Goal: Task Accomplishment & Management: Manage account settings

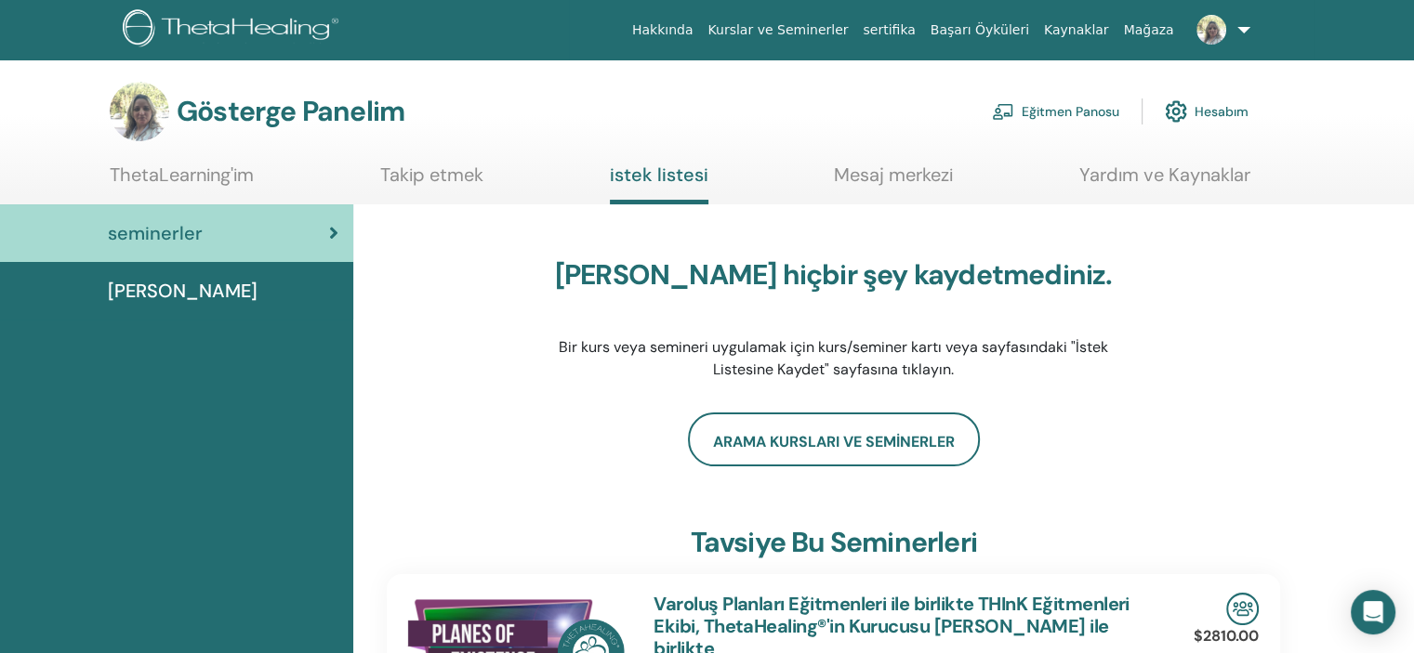
click at [1076, 109] on font "Eğitmen Panosu" at bounding box center [1071, 112] width 98 height 17
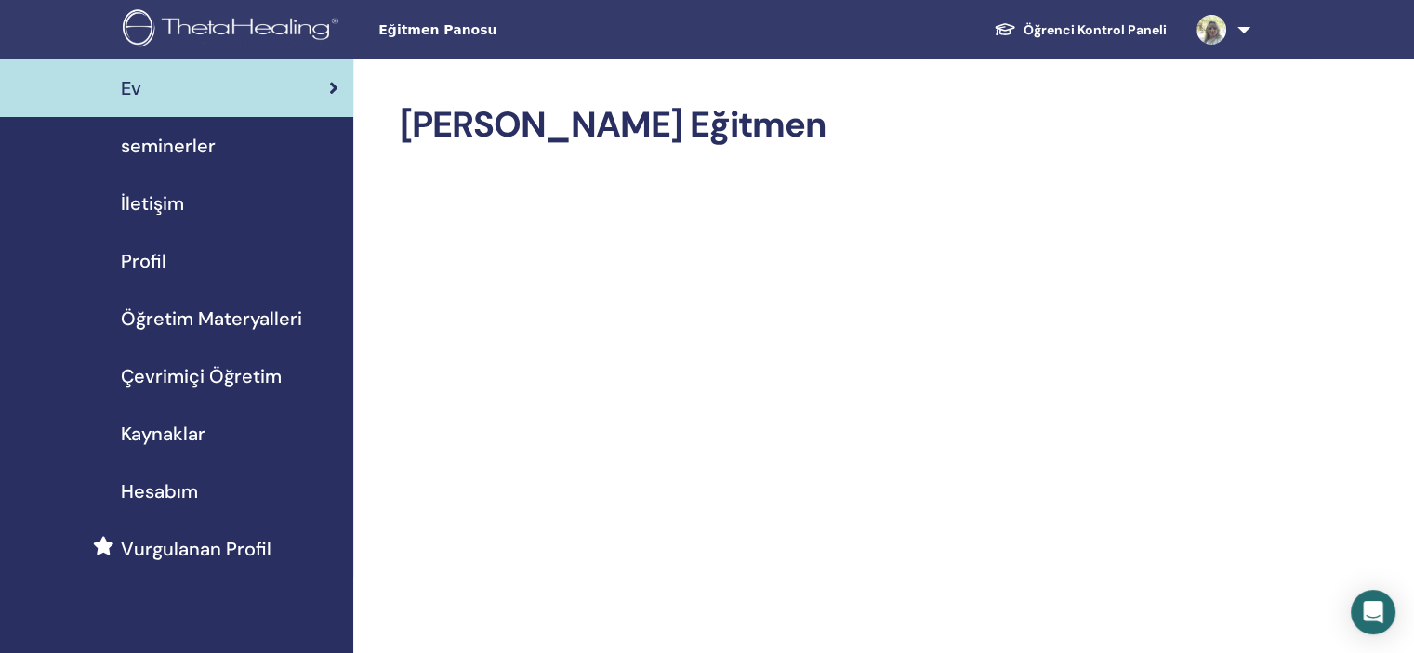
click at [157, 139] on span "seminerler" at bounding box center [168, 146] width 95 height 28
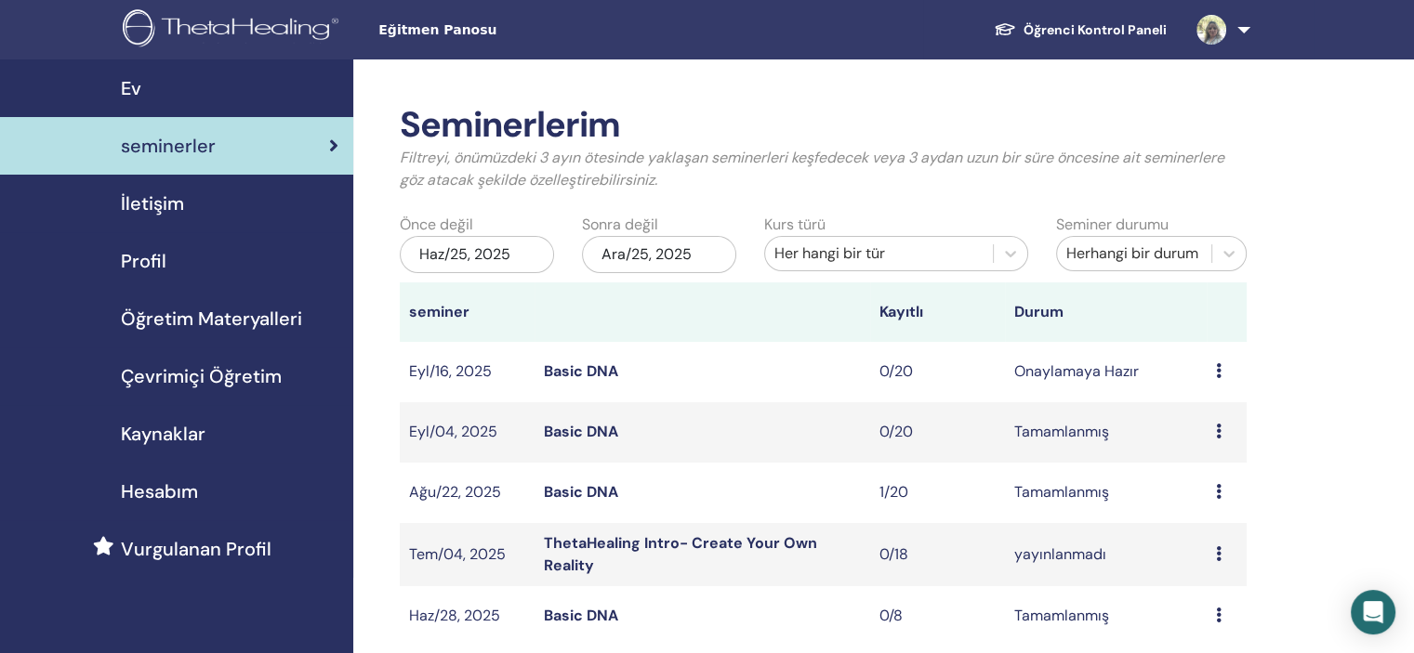
scroll to position [186, 0]
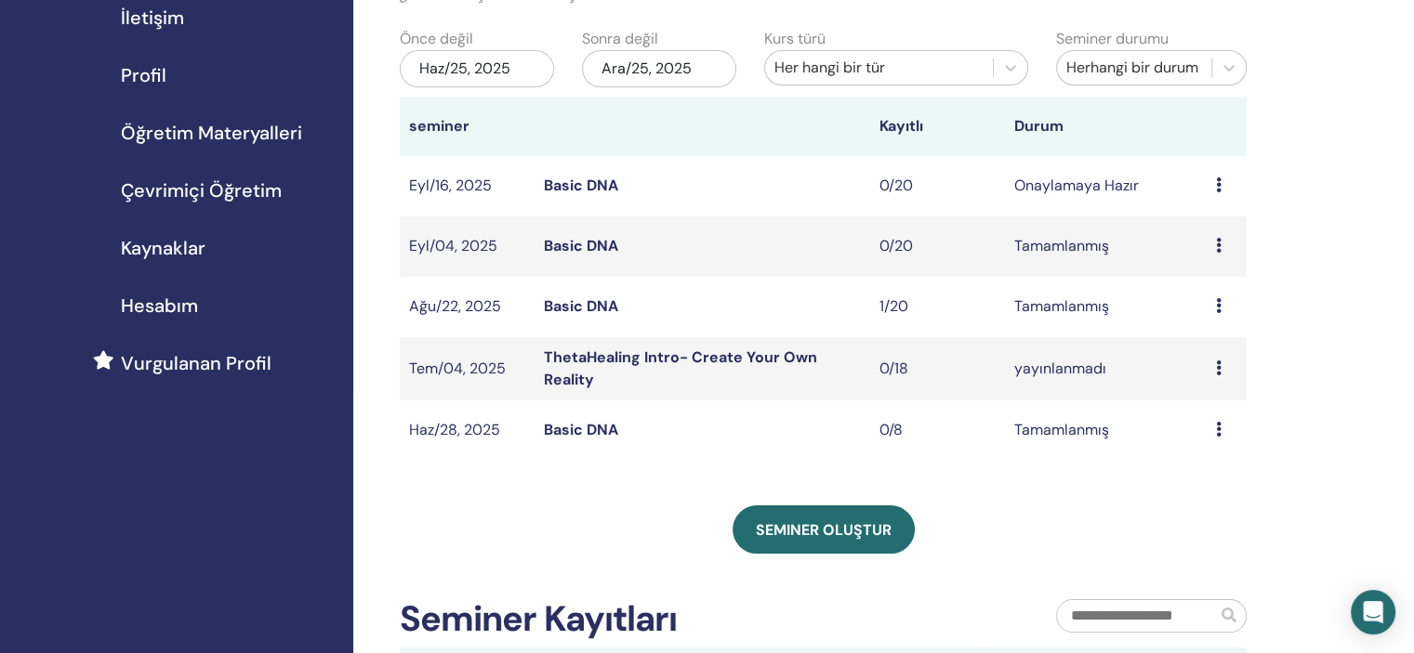
click at [1221, 184] on div "Ön izleme Düzenlemek katılımcılar İptal" at bounding box center [1226, 186] width 21 height 22
click at [1209, 230] on link "Düzenlemek" at bounding box center [1213, 228] width 83 height 20
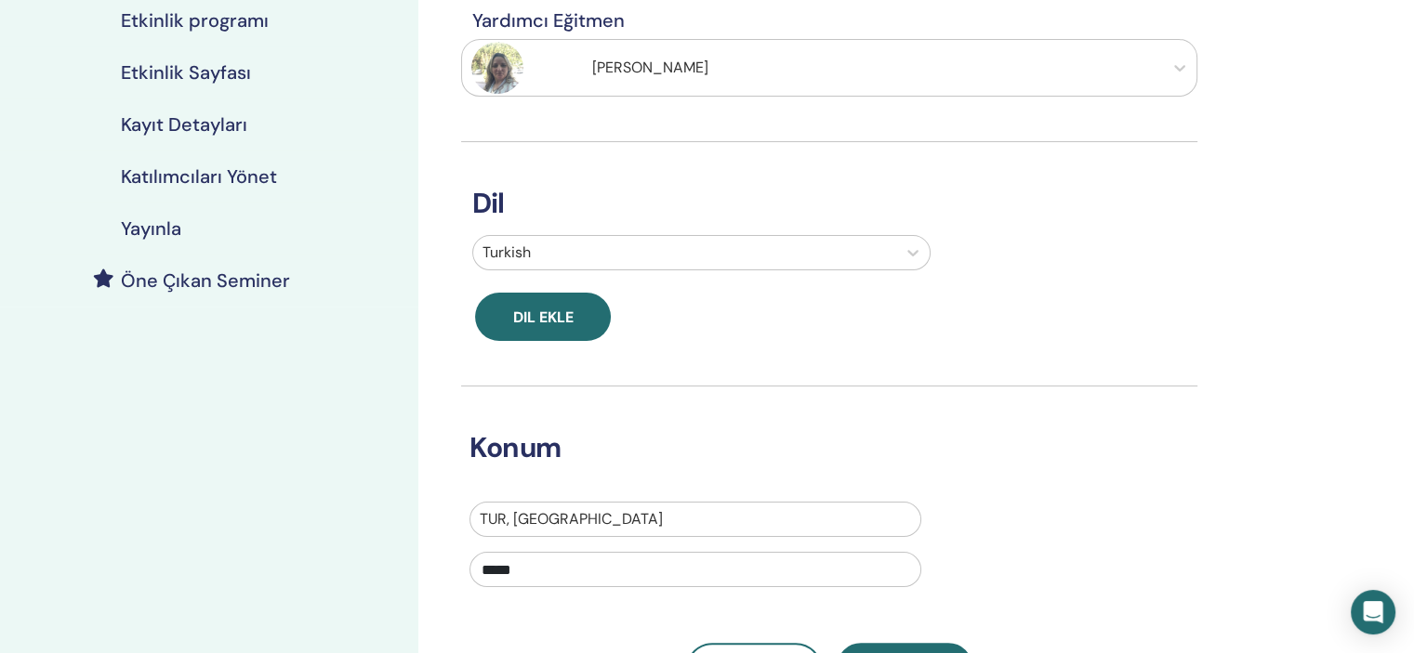
scroll to position [465, 0]
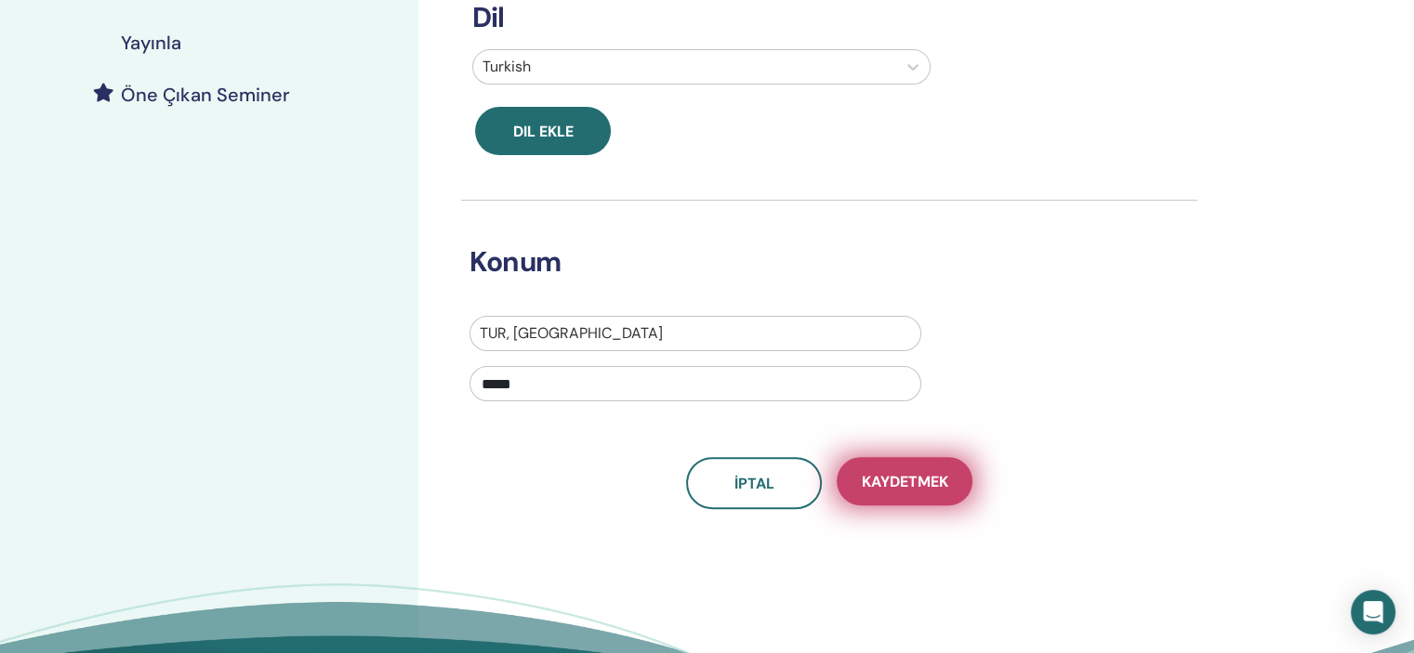
click at [909, 476] on span "Kaydetmek" at bounding box center [905, 482] width 86 height 20
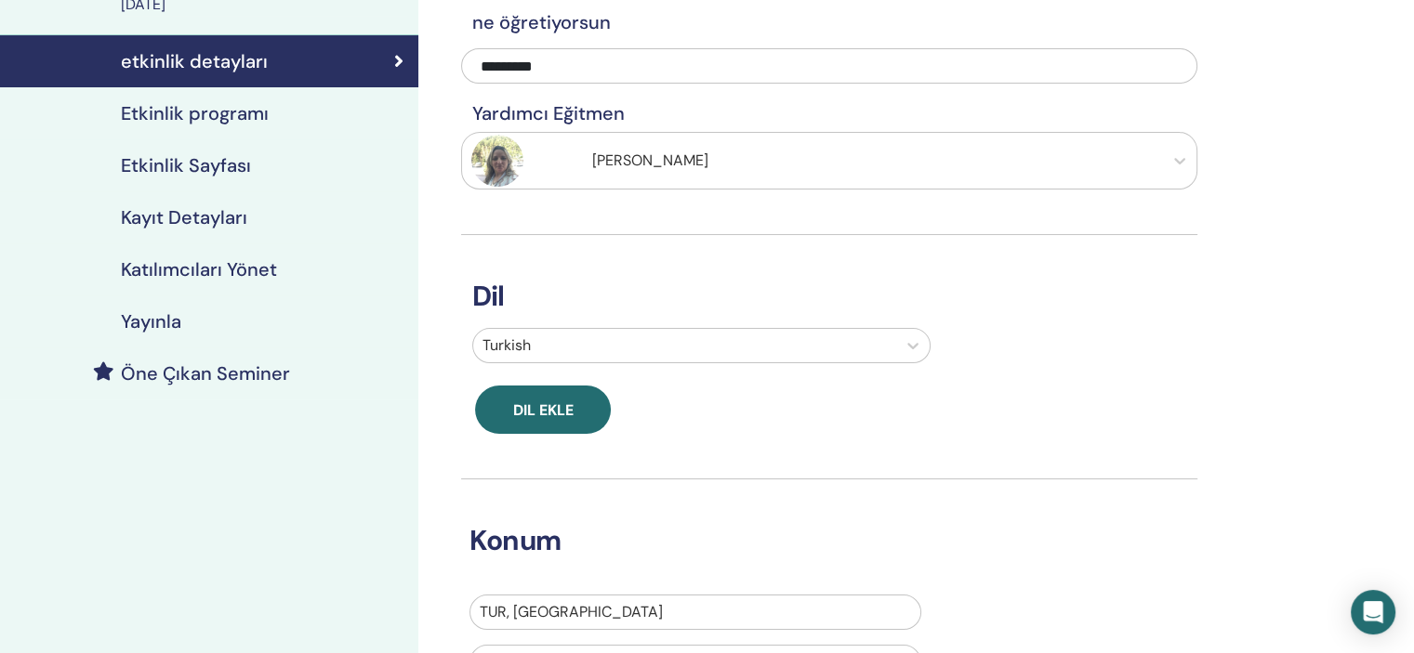
scroll to position [93, 0]
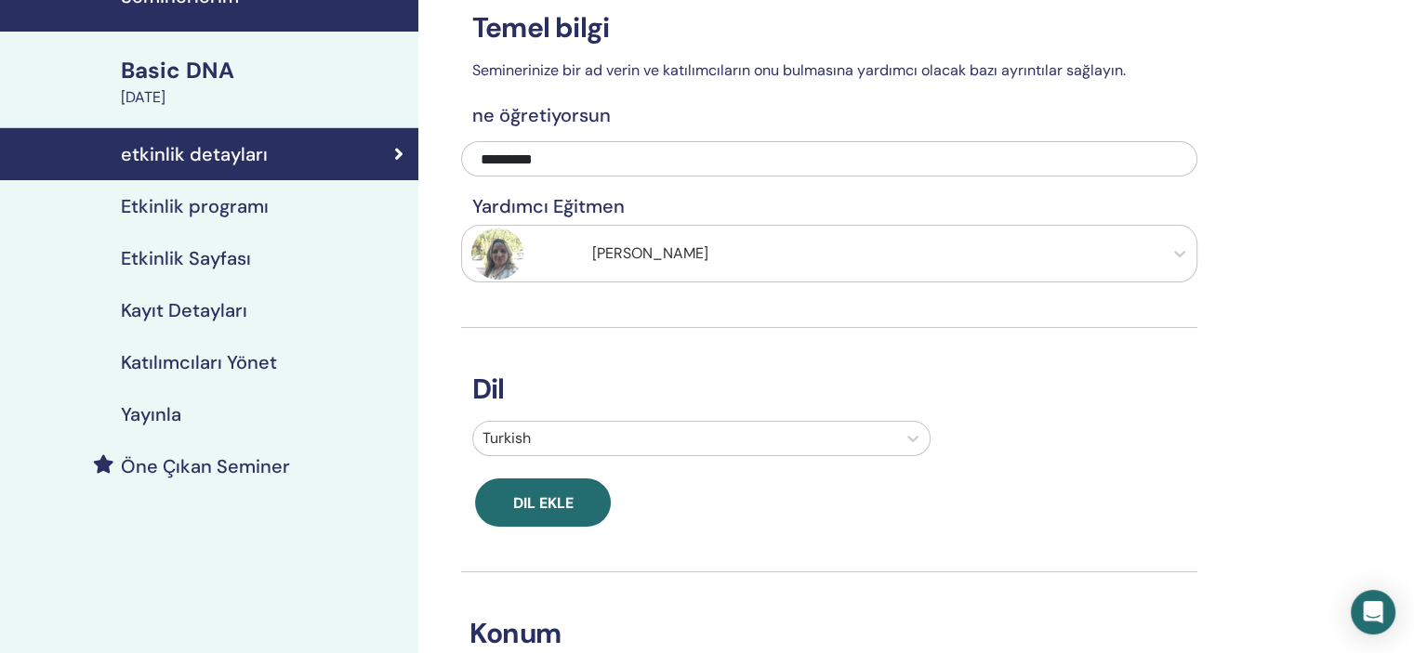
click at [245, 203] on h4 "Etkinlik programı" at bounding box center [195, 206] width 148 height 22
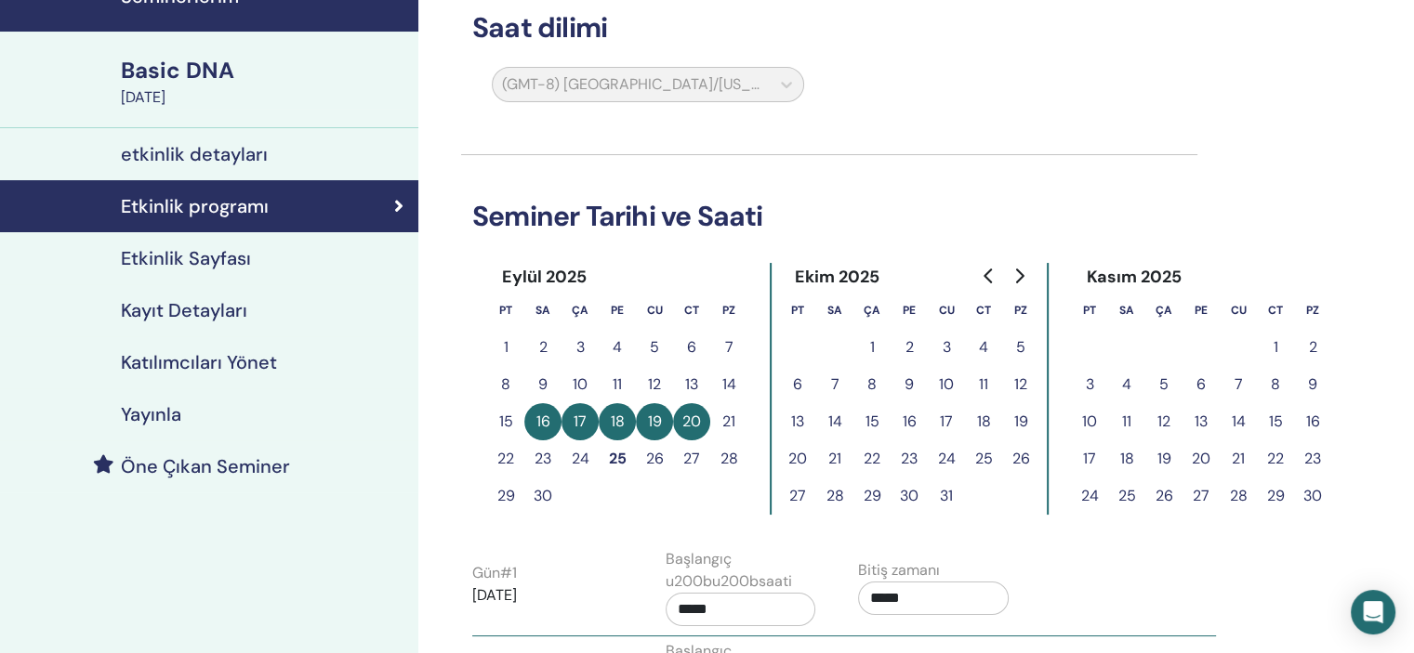
click at [692, 456] on button "27" at bounding box center [691, 459] width 37 height 37
click at [692, 449] on button "27" at bounding box center [691, 459] width 37 height 37
click at [693, 453] on button "27" at bounding box center [691, 459] width 37 height 37
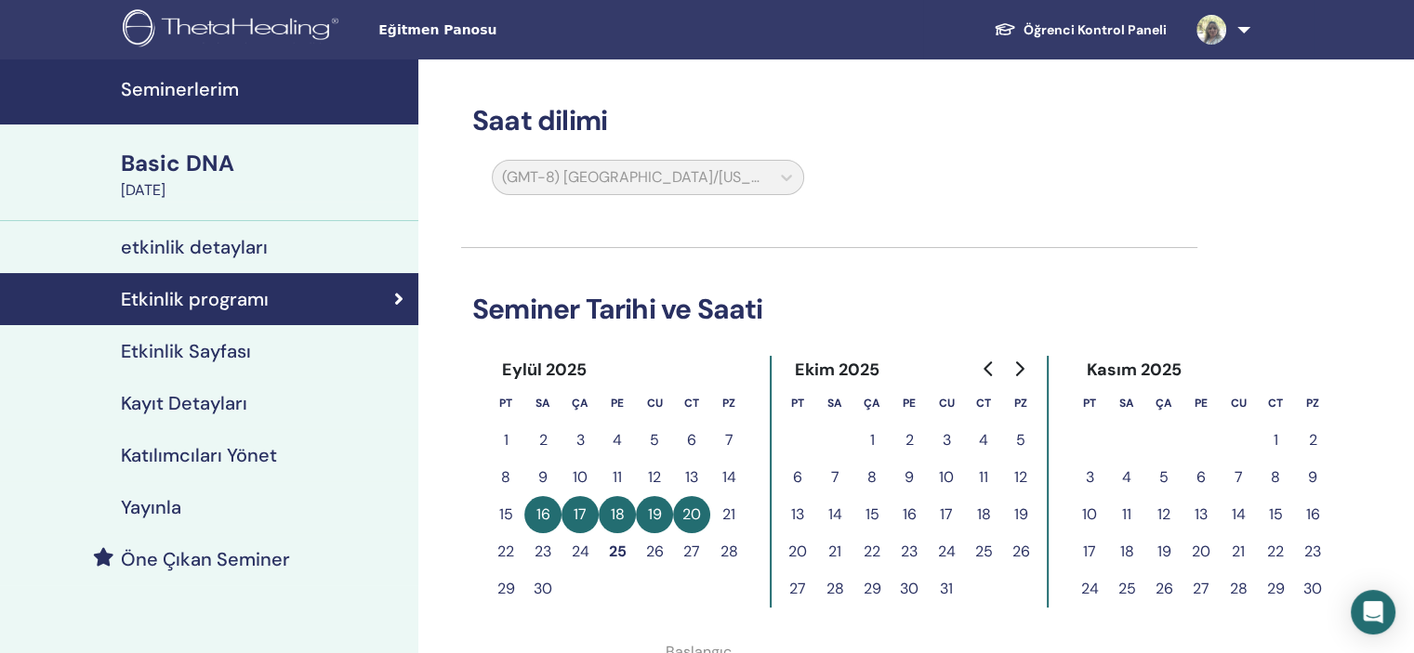
click at [153, 158] on div "Basic DNA" at bounding box center [264, 164] width 286 height 32
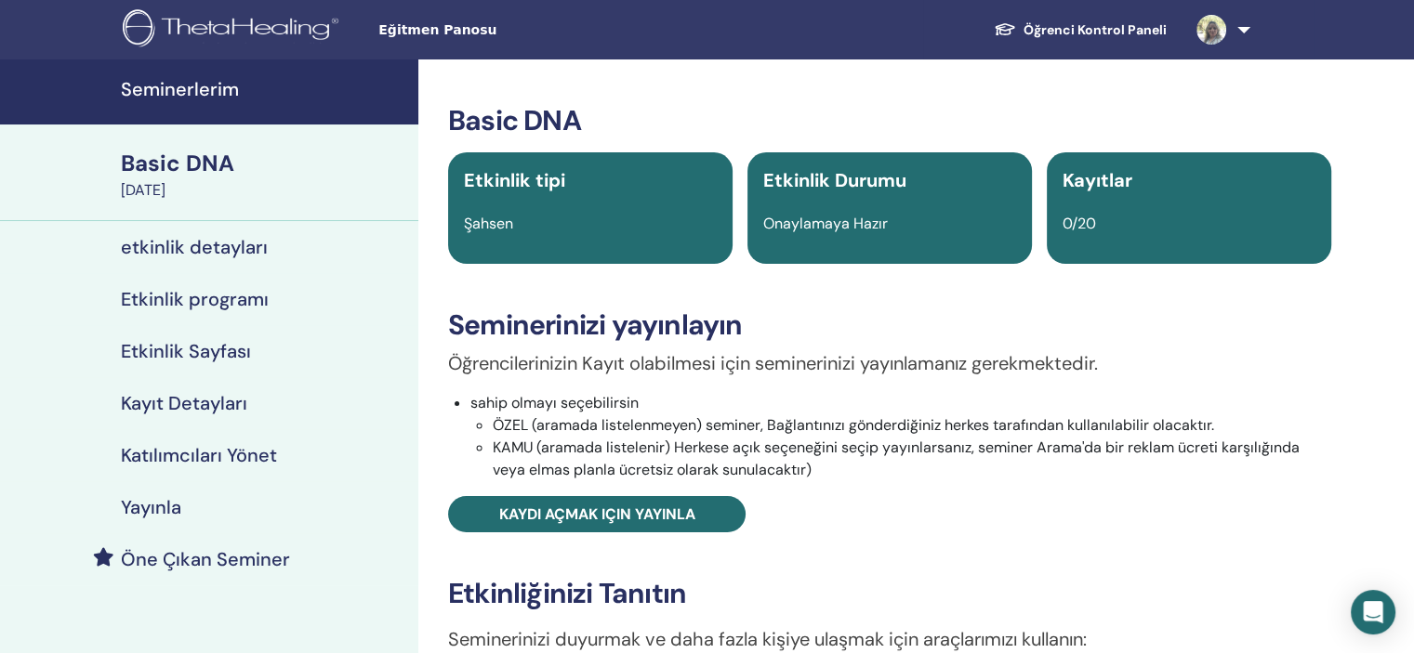
click at [153, 158] on div "Basic DNA" at bounding box center [264, 164] width 286 height 32
click at [199, 236] on h4 "etkinlik detayları" at bounding box center [194, 247] width 147 height 22
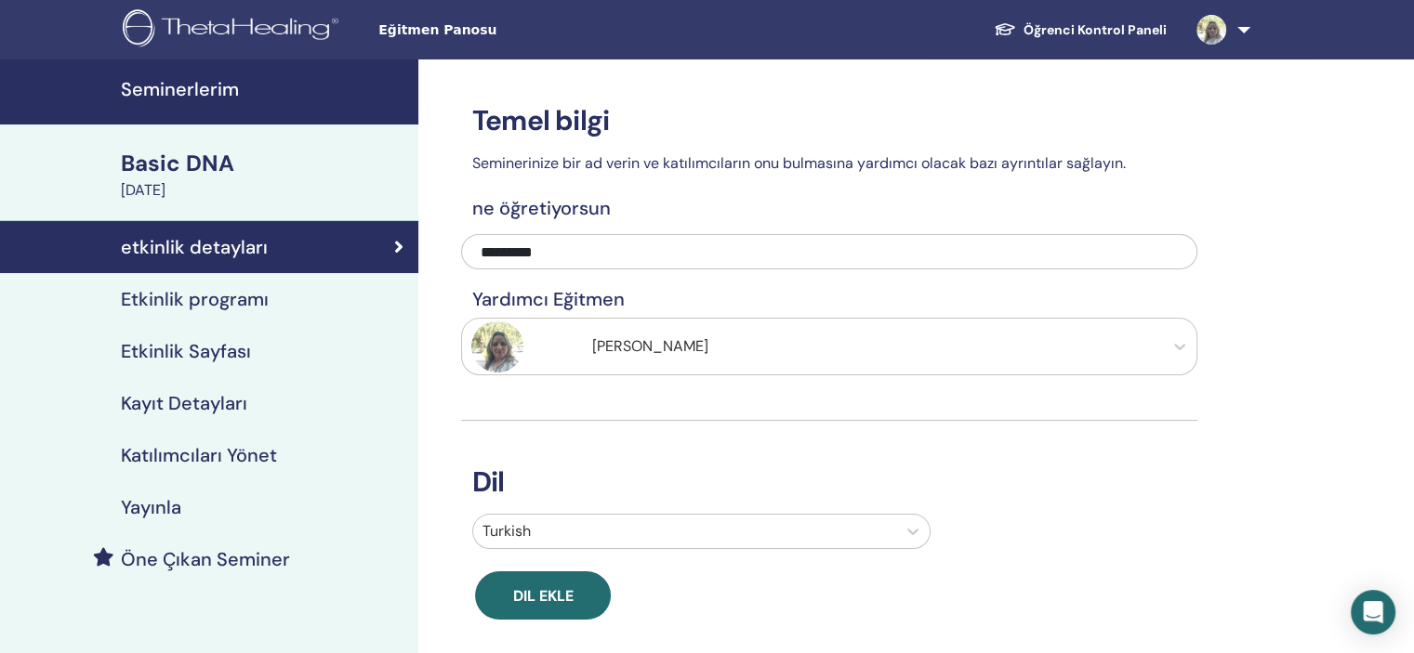
click at [211, 288] on h4 "Etkinlik programı" at bounding box center [195, 299] width 148 height 22
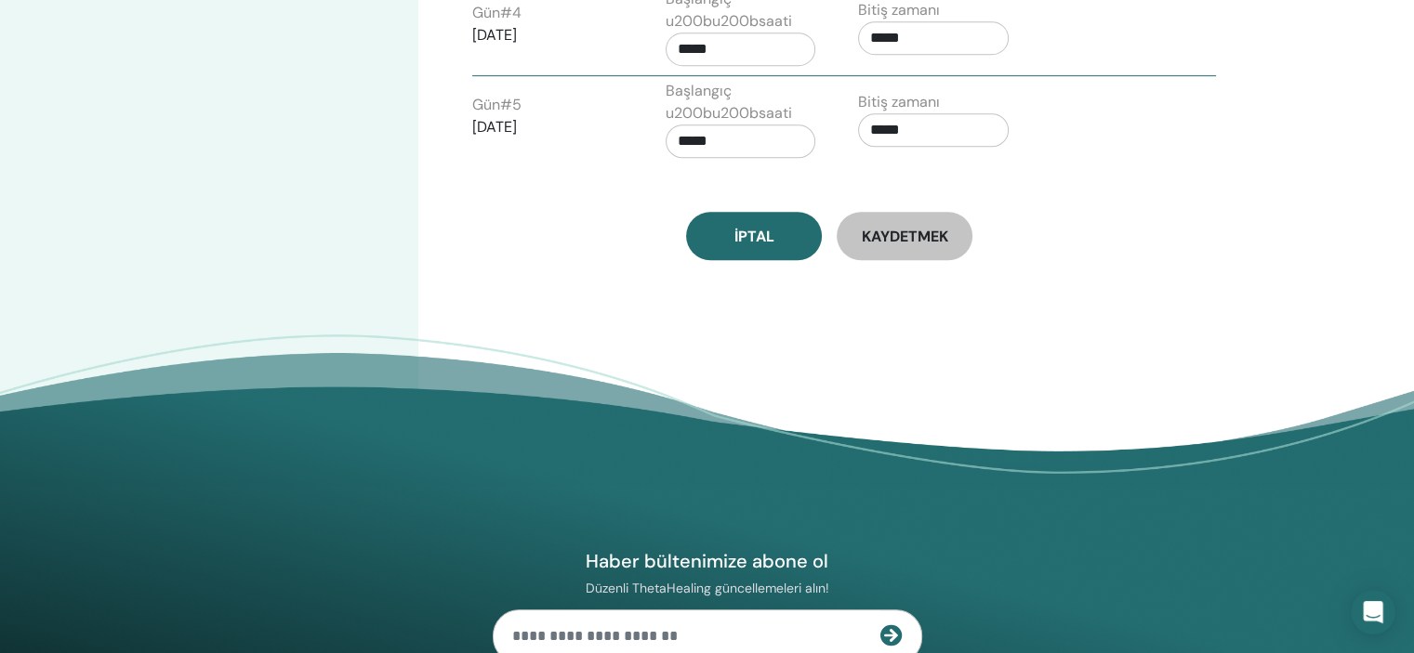
scroll to position [837, 0]
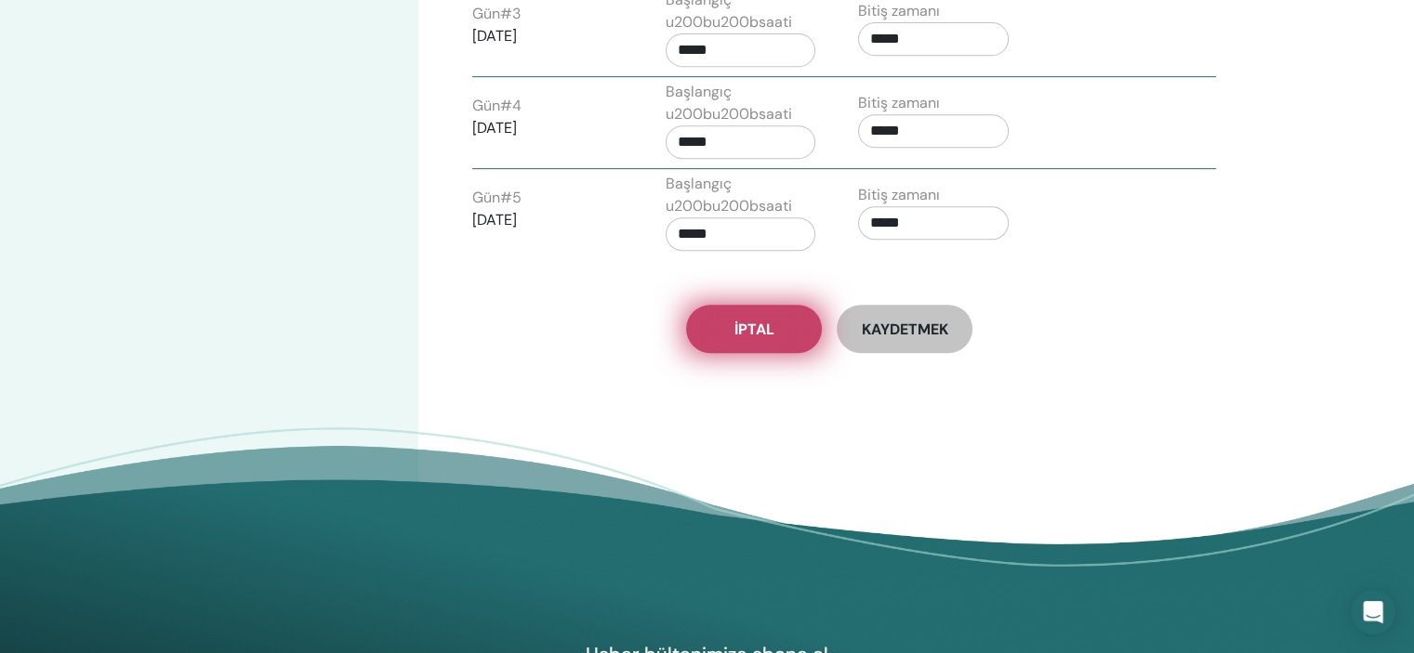
click at [755, 326] on span "İptal" at bounding box center [754, 330] width 40 height 20
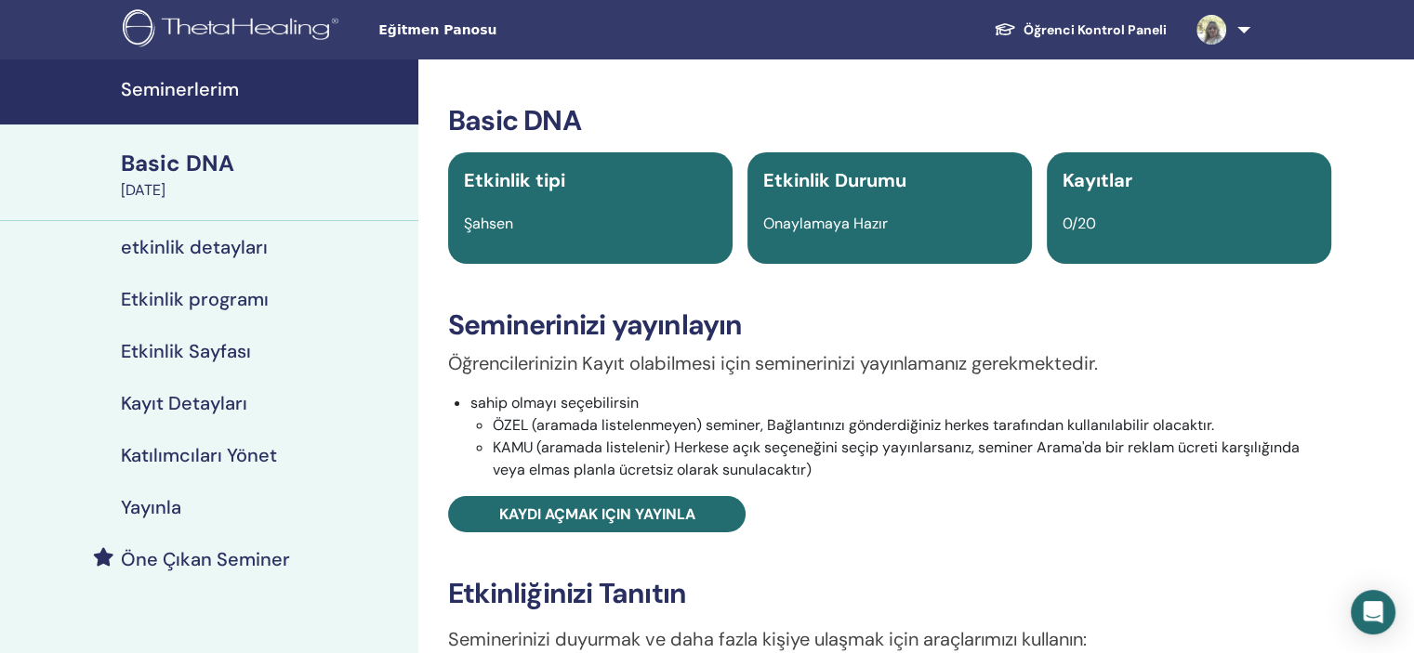
click at [199, 297] on h4 "Etkinlik programı" at bounding box center [195, 299] width 148 height 22
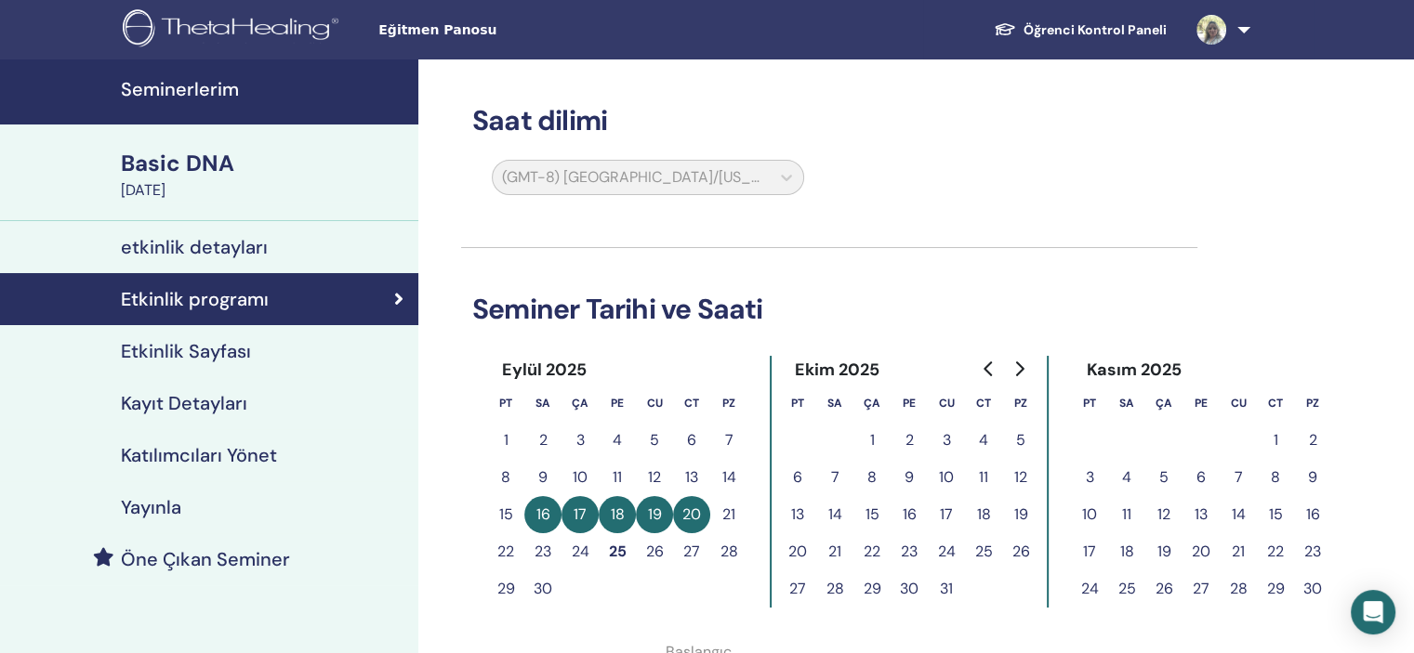
click at [733, 503] on button "21" at bounding box center [728, 514] width 37 height 37
click at [654, 549] on button "26" at bounding box center [654, 552] width 37 height 37
click at [693, 551] on button "27" at bounding box center [691, 552] width 37 height 37
click at [732, 552] on button "28" at bounding box center [728, 552] width 37 height 37
click at [1107, 22] on link "Öğrenci Kontrol Paneli" at bounding box center [1080, 30] width 203 height 34
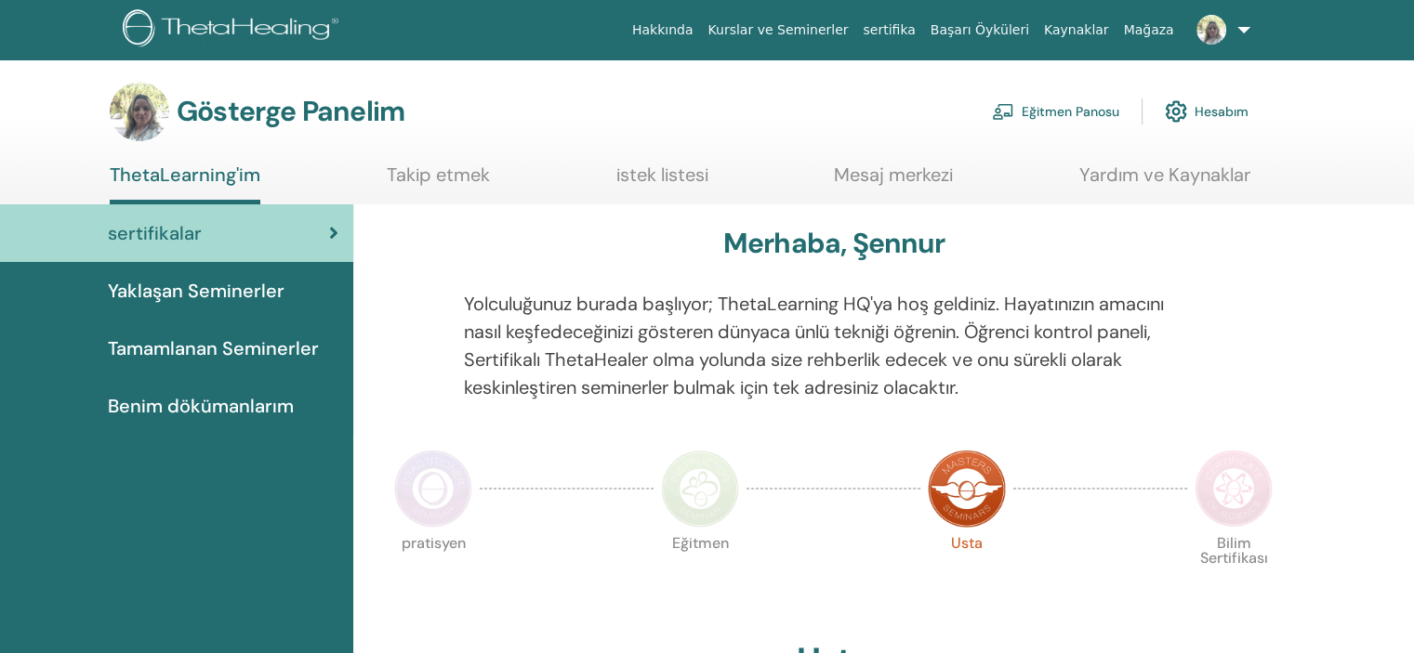
click at [1068, 109] on font "Eğitmen Panosu" at bounding box center [1071, 112] width 98 height 17
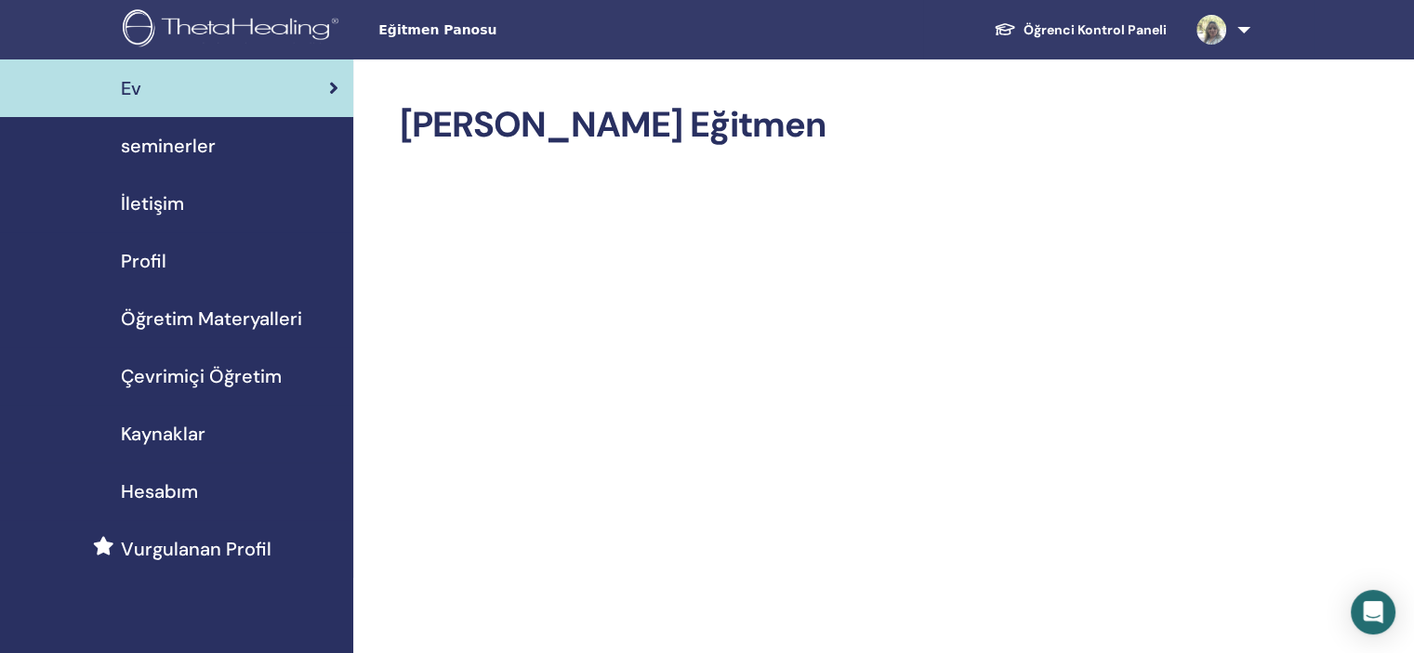
click at [165, 145] on span "seminerler" at bounding box center [168, 146] width 95 height 28
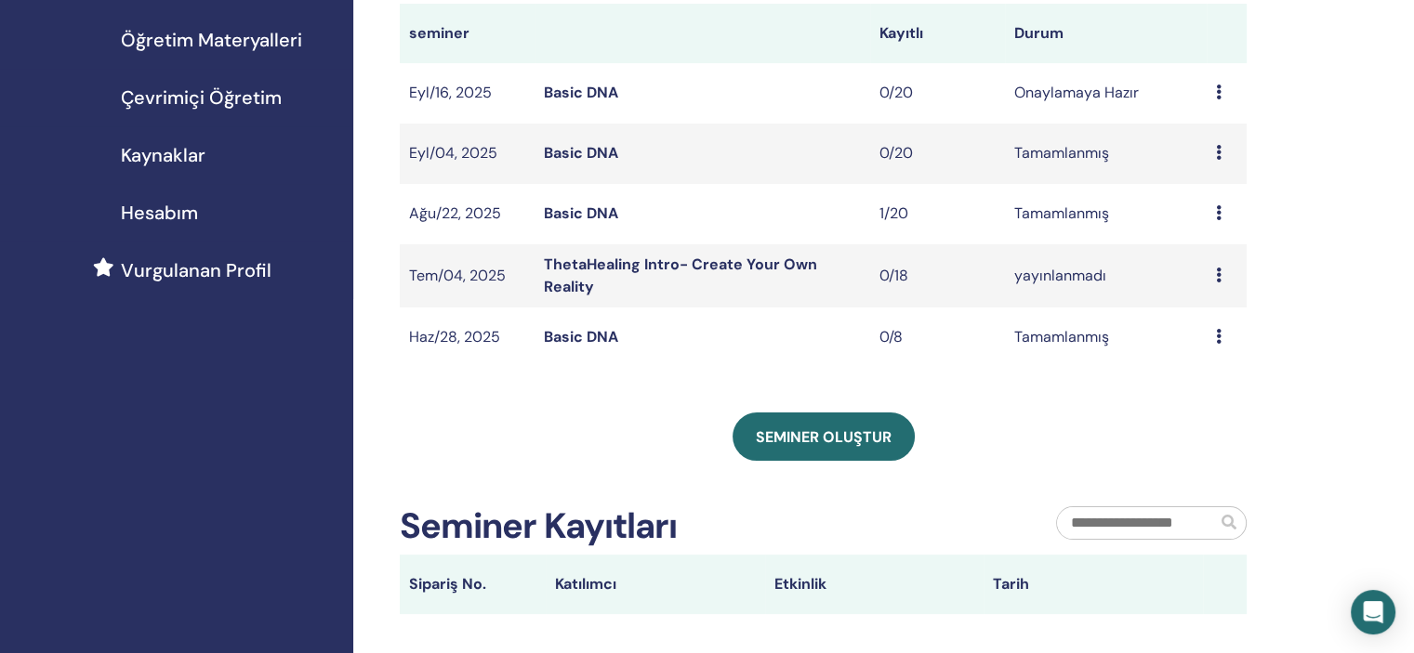
scroll to position [372, 0]
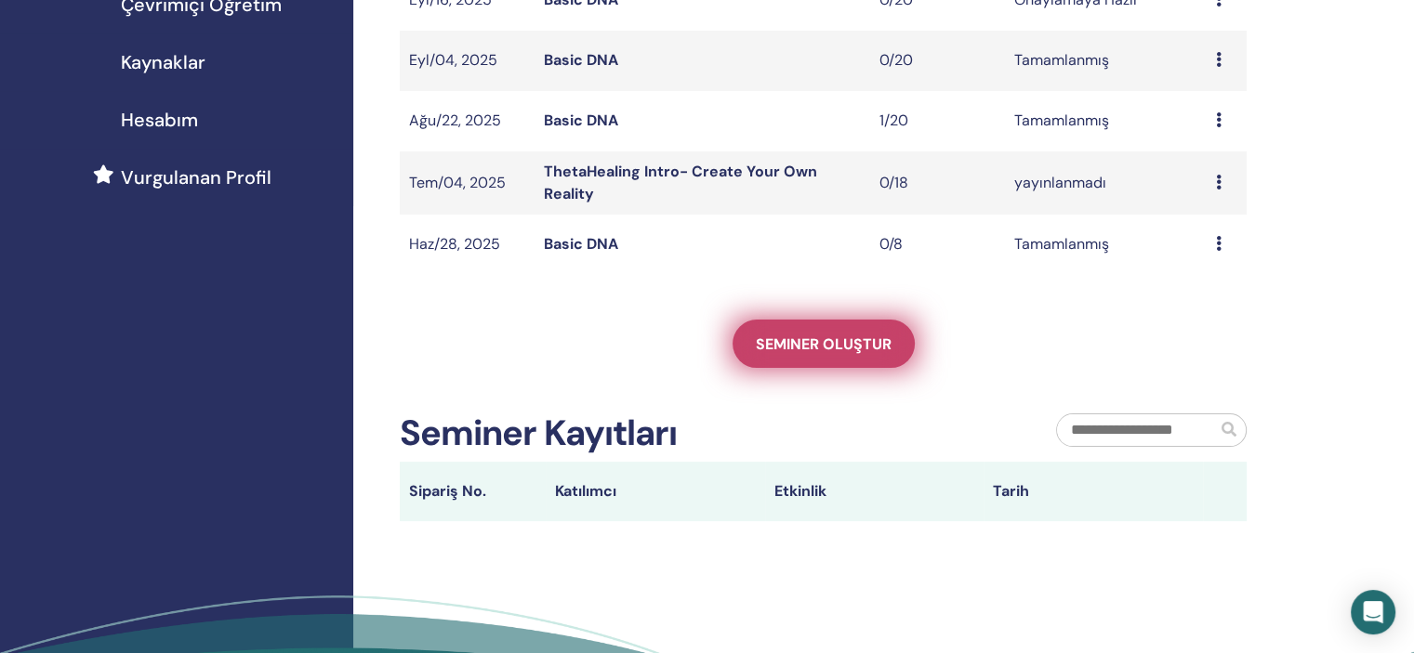
click at [814, 332] on link "Seminer oluştur" at bounding box center [824, 344] width 182 height 48
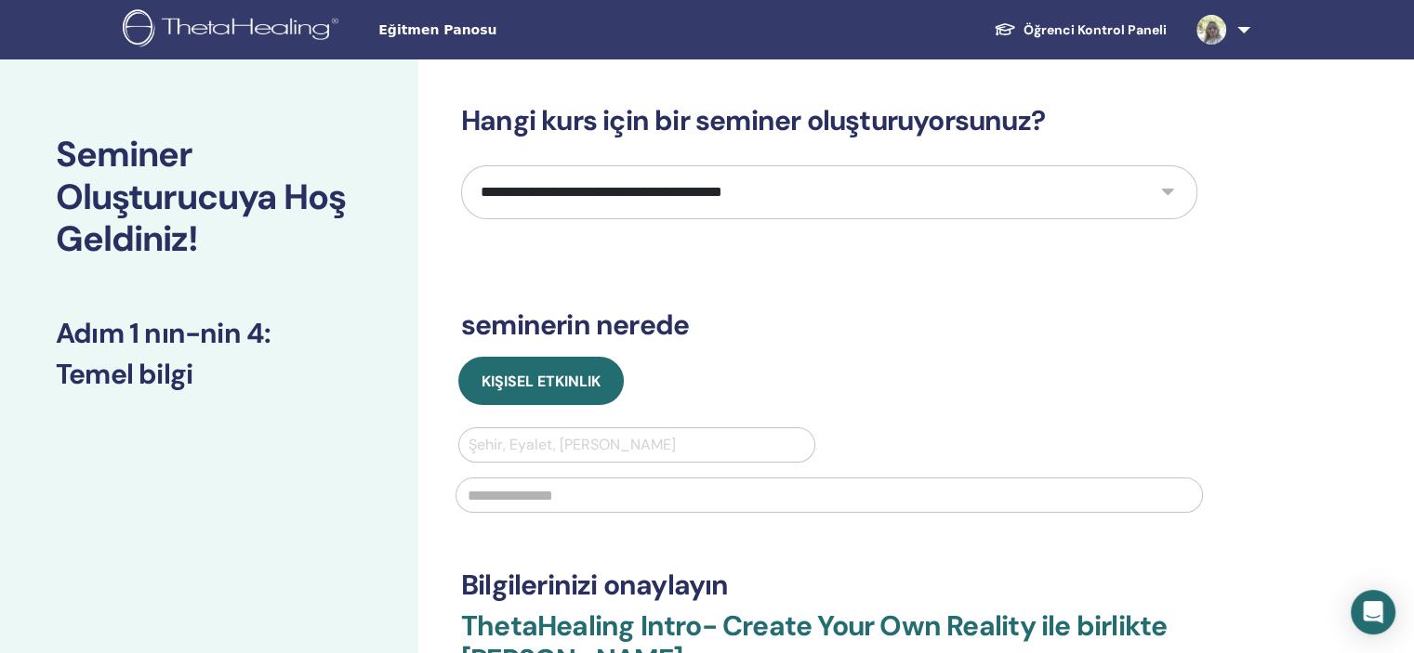
click at [1165, 189] on select "**********" at bounding box center [829, 192] width 736 height 54
select select "*"
click at [461, 165] on select "**********" at bounding box center [829, 192] width 736 height 54
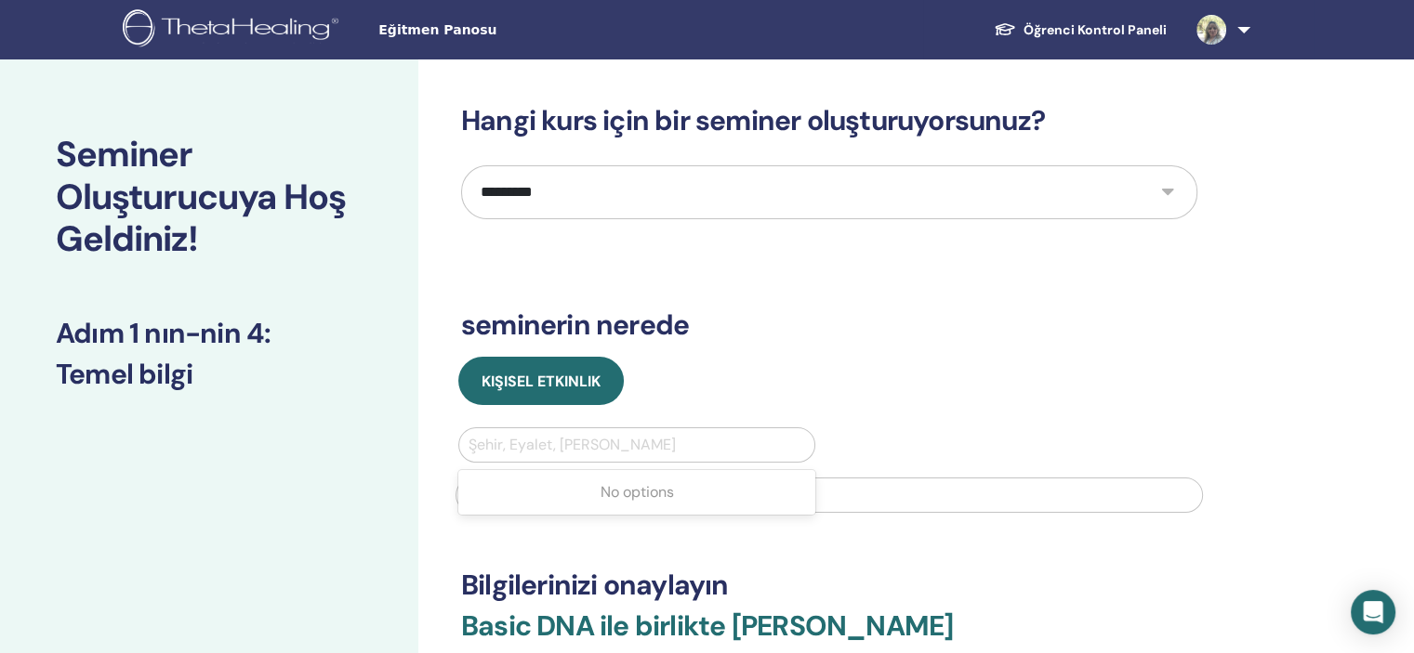
click at [578, 429] on div "Şehir, Eyalet, Ülke girin" at bounding box center [636, 445] width 355 height 33
click at [587, 447] on div at bounding box center [637, 445] width 337 height 26
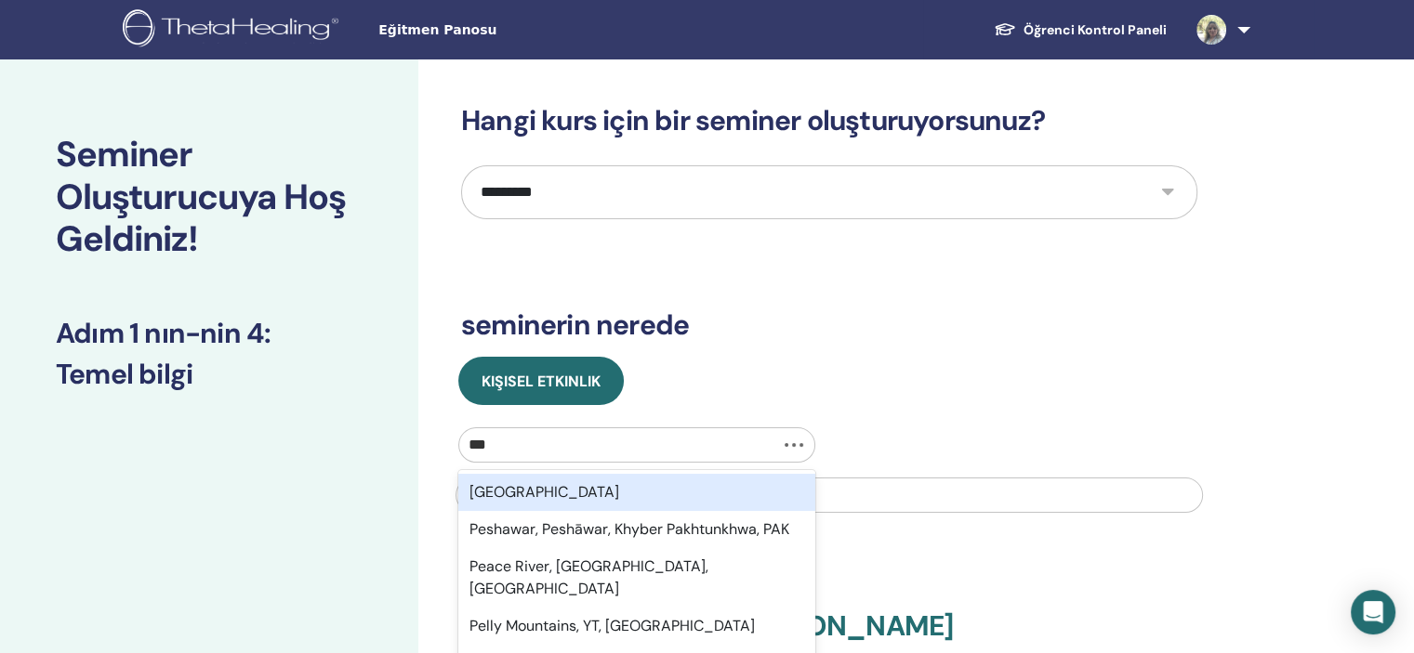
type input "****"
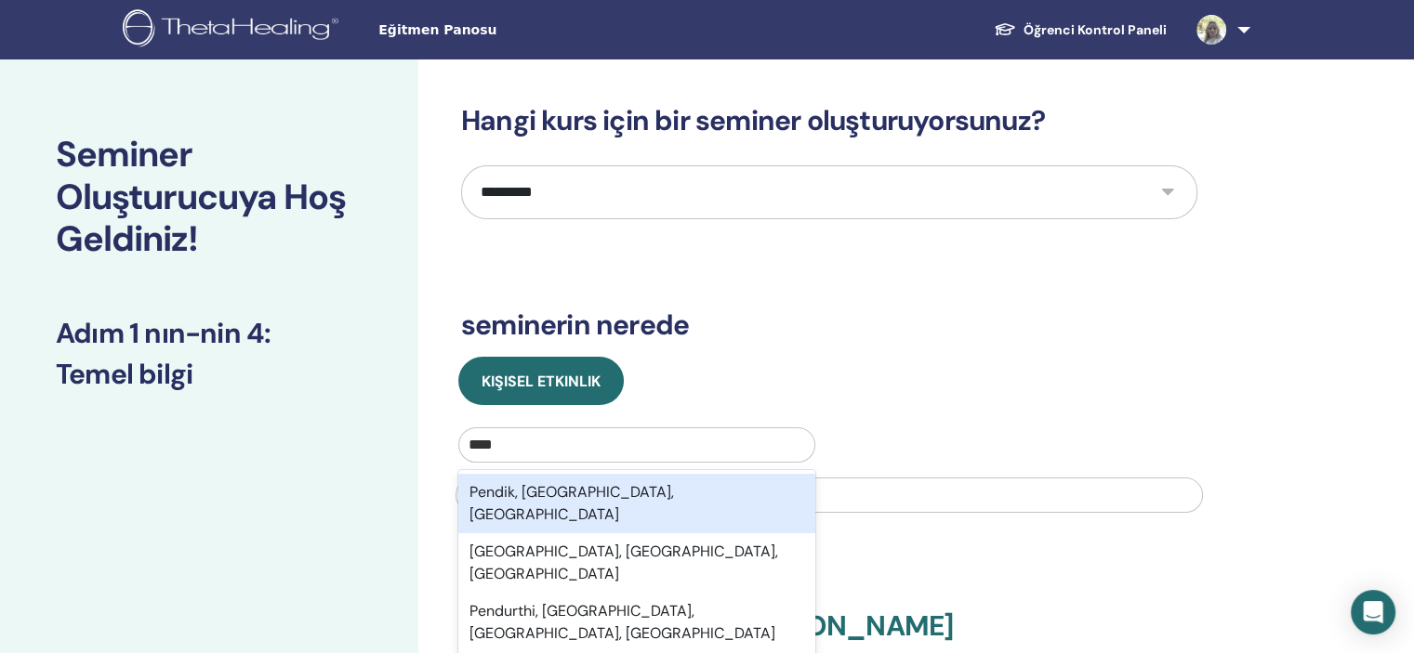
click at [569, 497] on div "Pendik, İstanbul, TUR" at bounding box center [636, 503] width 357 height 59
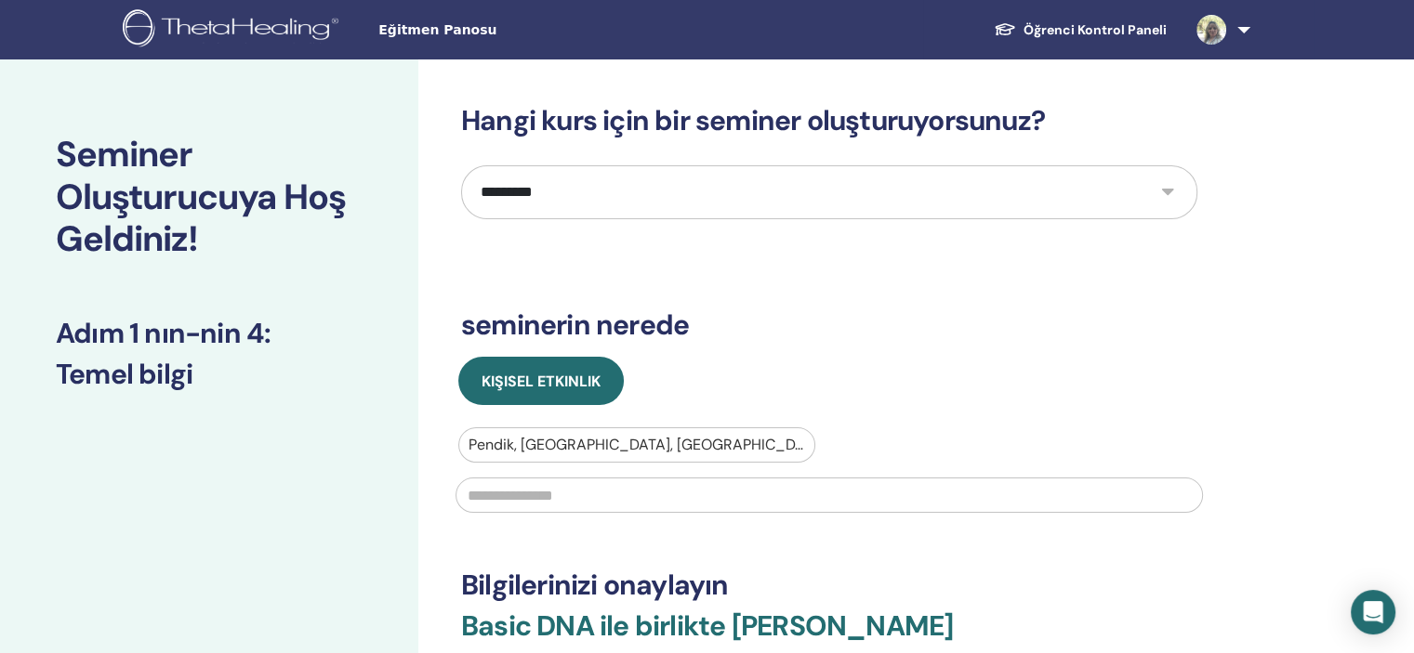
click at [569, 497] on input "text" at bounding box center [828, 495] width 747 height 35
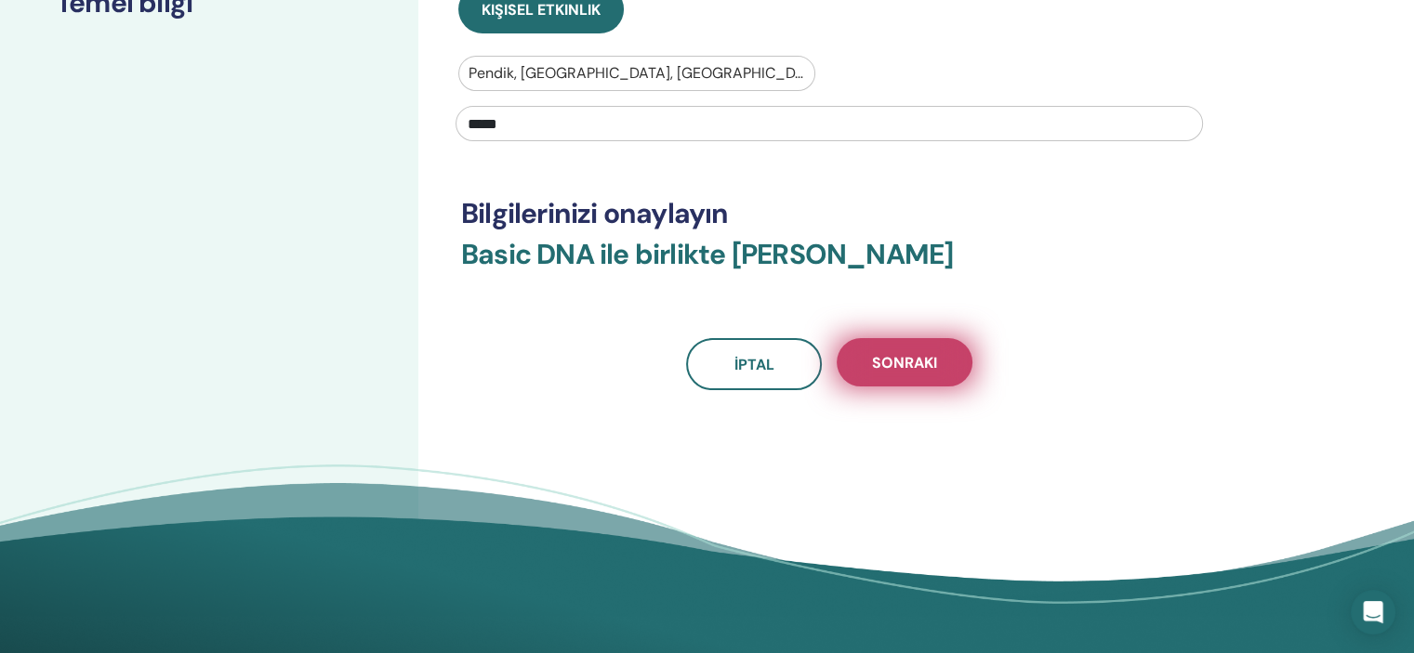
type input "*****"
click at [896, 365] on span "Sonraki" at bounding box center [904, 363] width 65 height 20
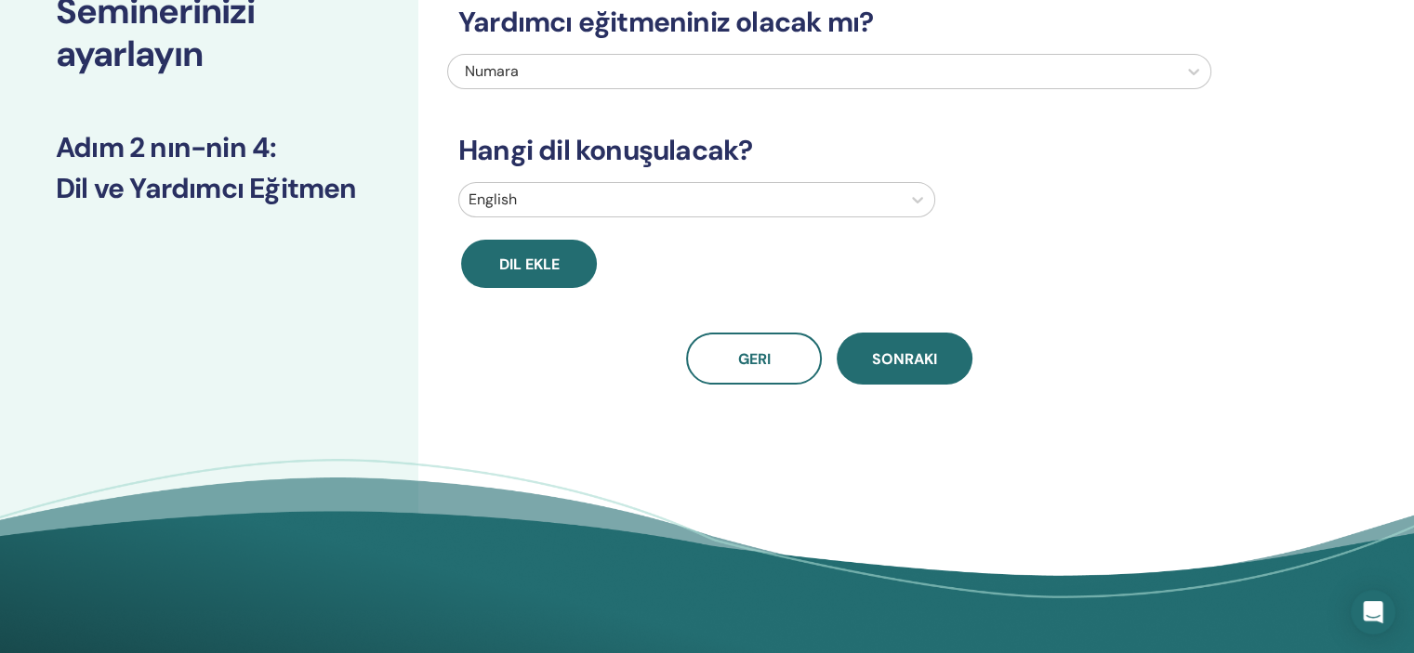
scroll to position [50, 0]
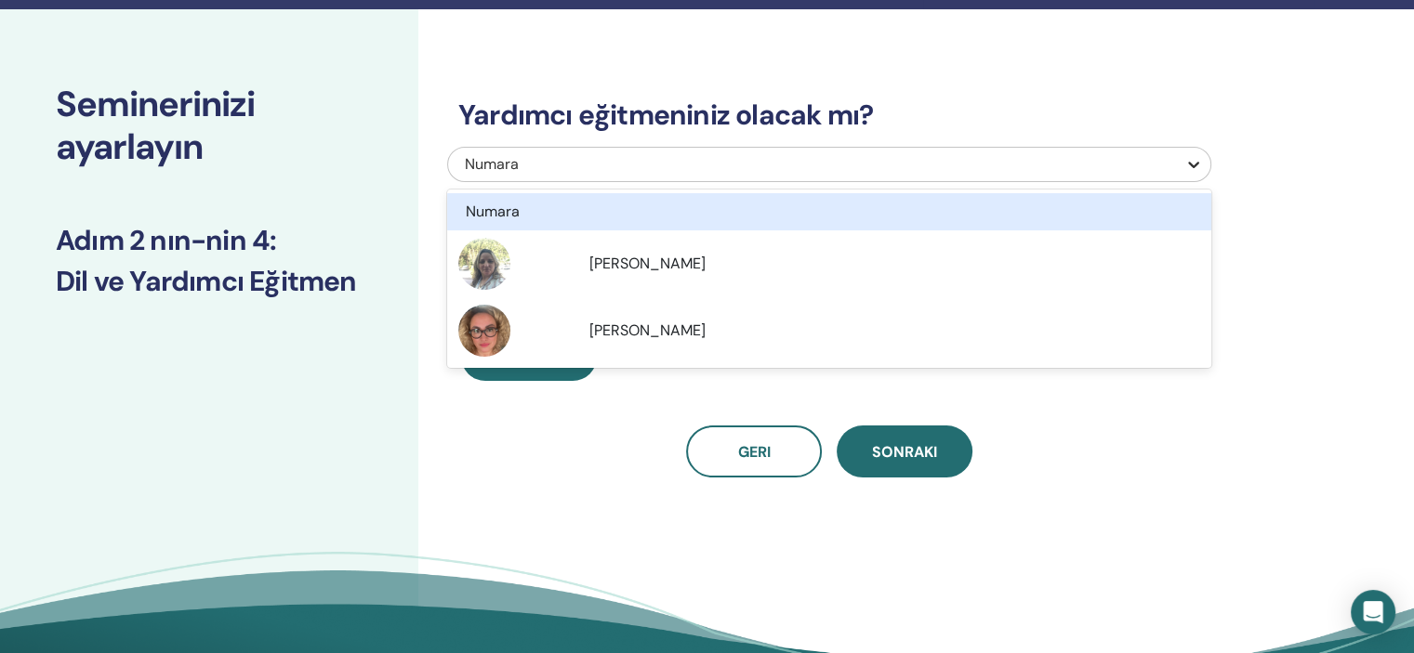
click at [1197, 161] on icon at bounding box center [1193, 164] width 19 height 19
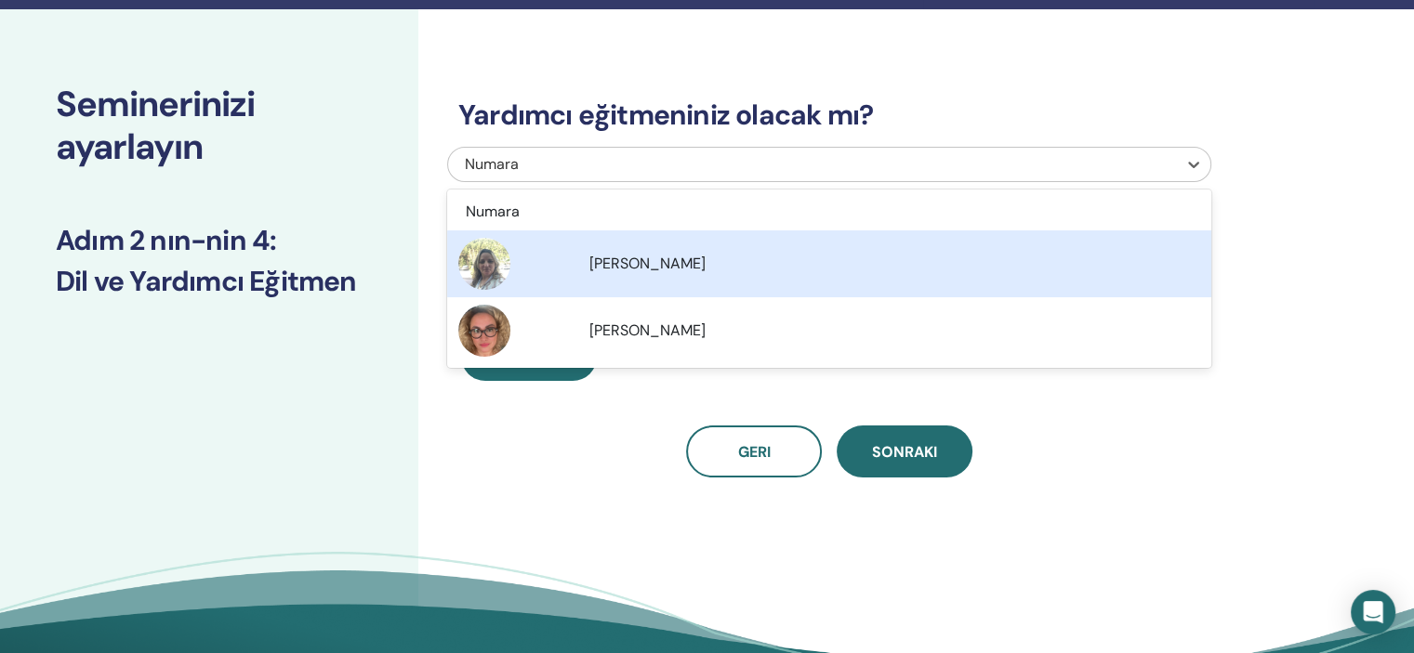
click at [647, 266] on span "[PERSON_NAME]" at bounding box center [647, 264] width 116 height 20
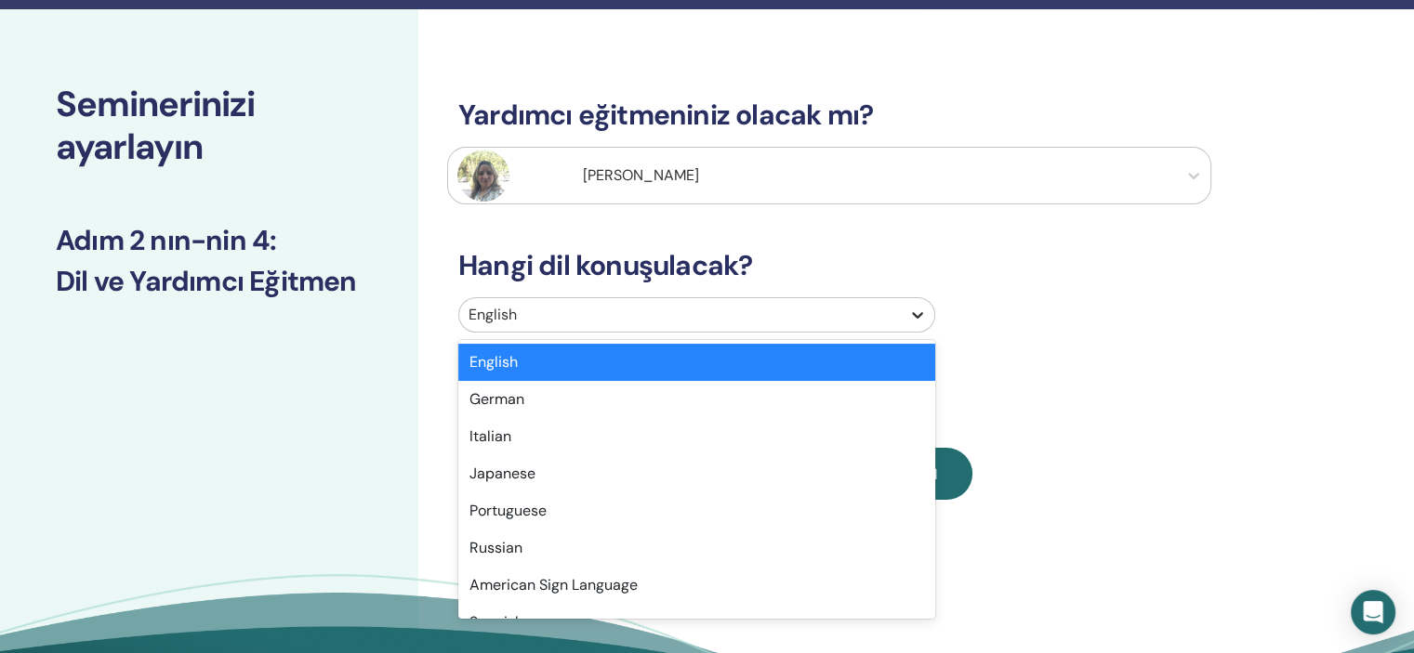
click at [908, 310] on icon at bounding box center [917, 315] width 19 height 19
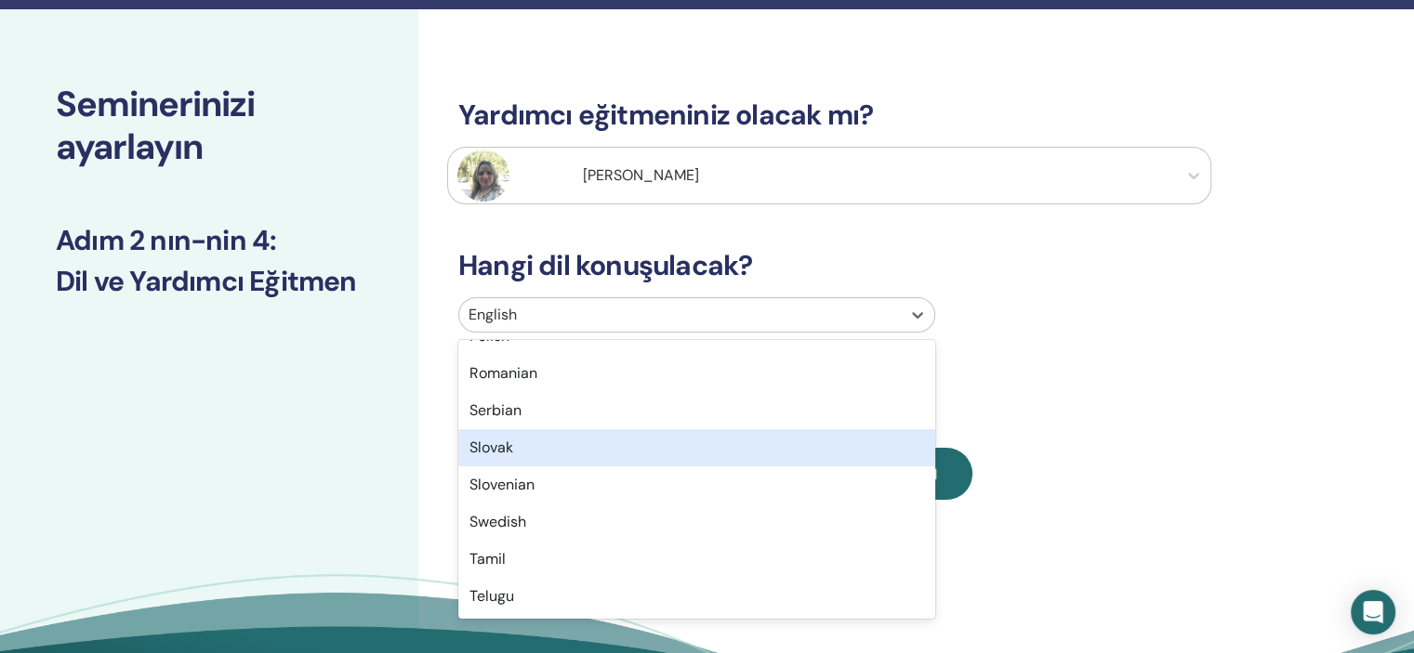
scroll to position [1476, 0]
click at [513, 449] on div "Turkish" at bounding box center [696, 447] width 477 height 37
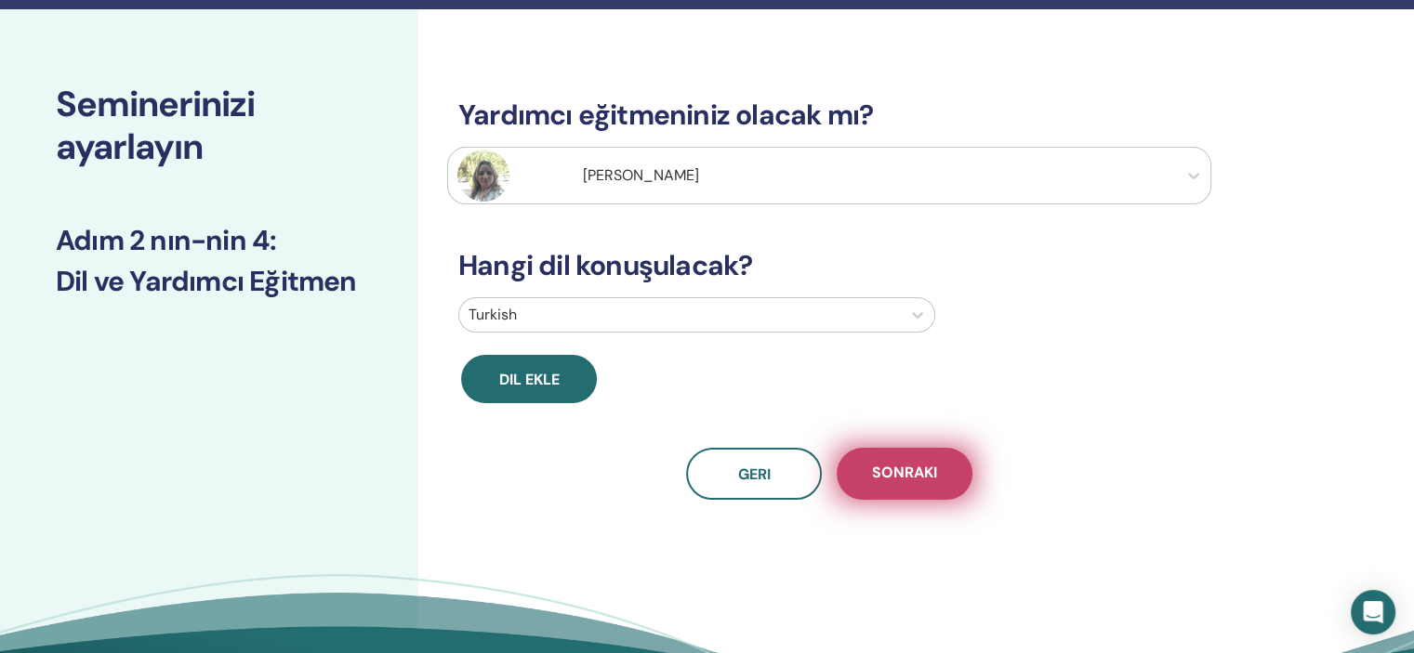
click at [880, 476] on span "Sonraki" at bounding box center [904, 474] width 65 height 23
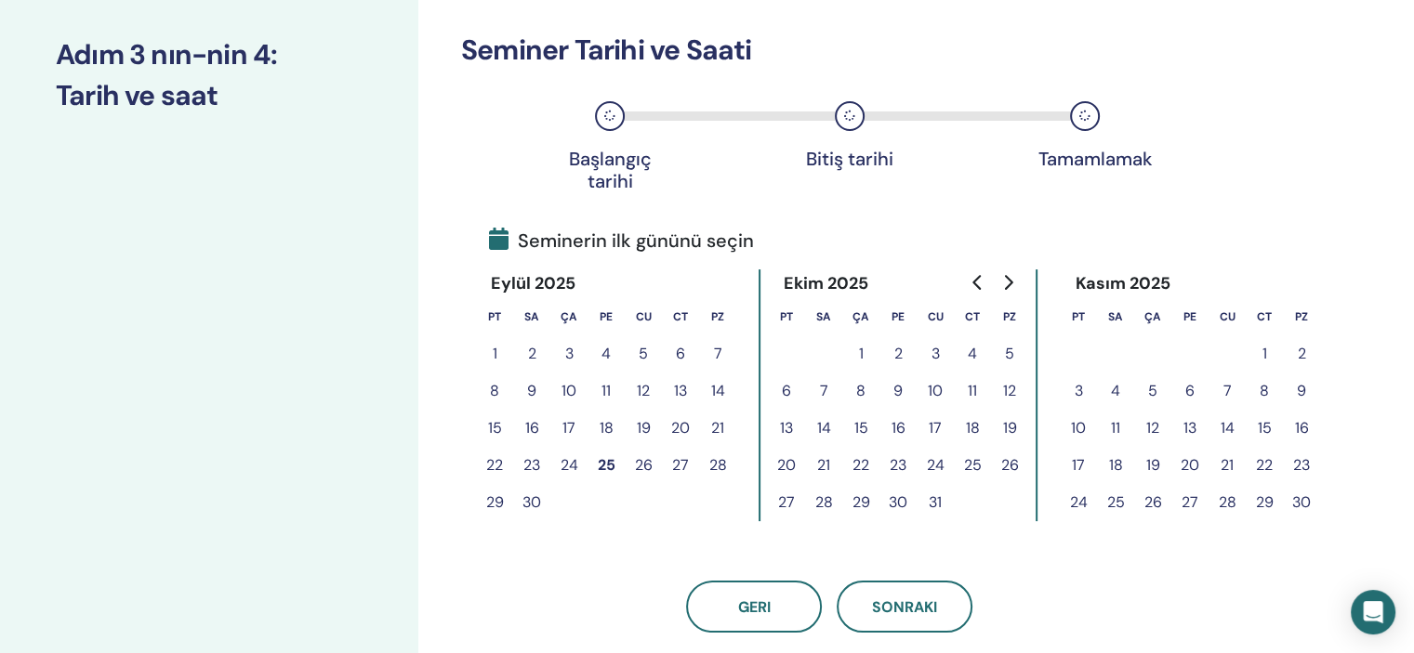
scroll to position [329, 0]
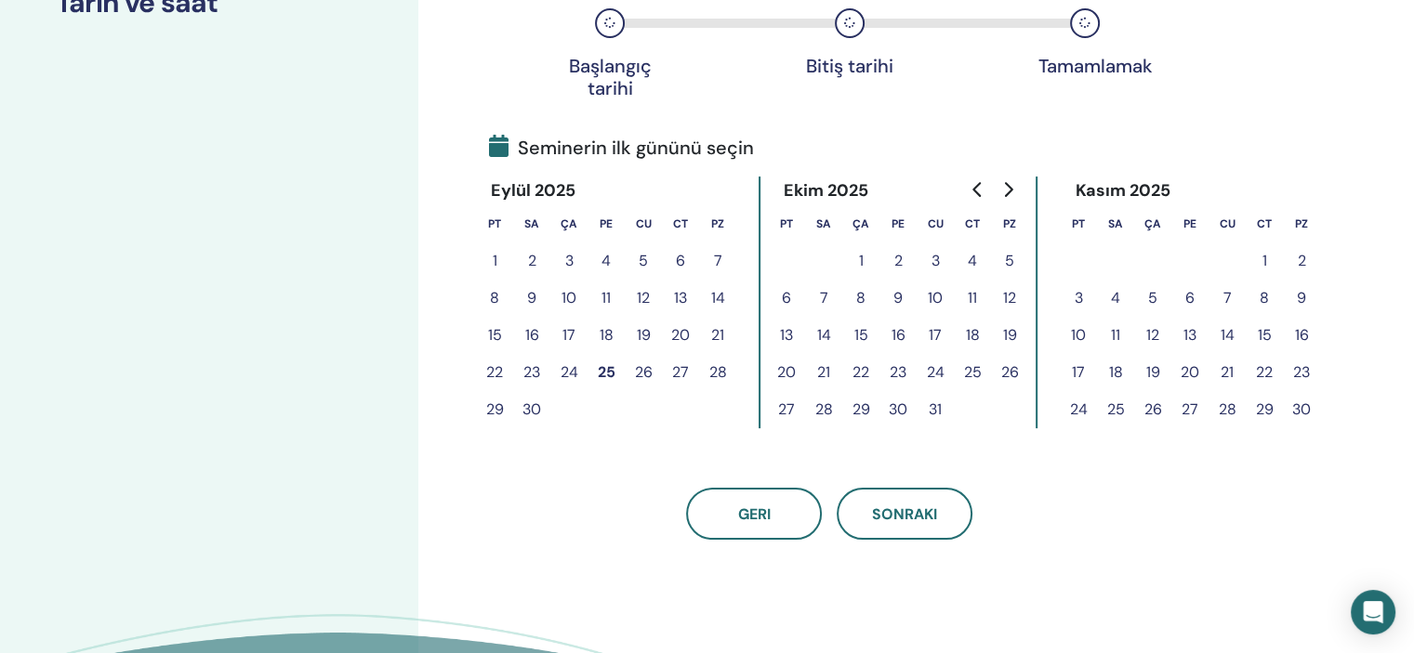
click at [682, 369] on button "27" at bounding box center [680, 372] width 37 height 37
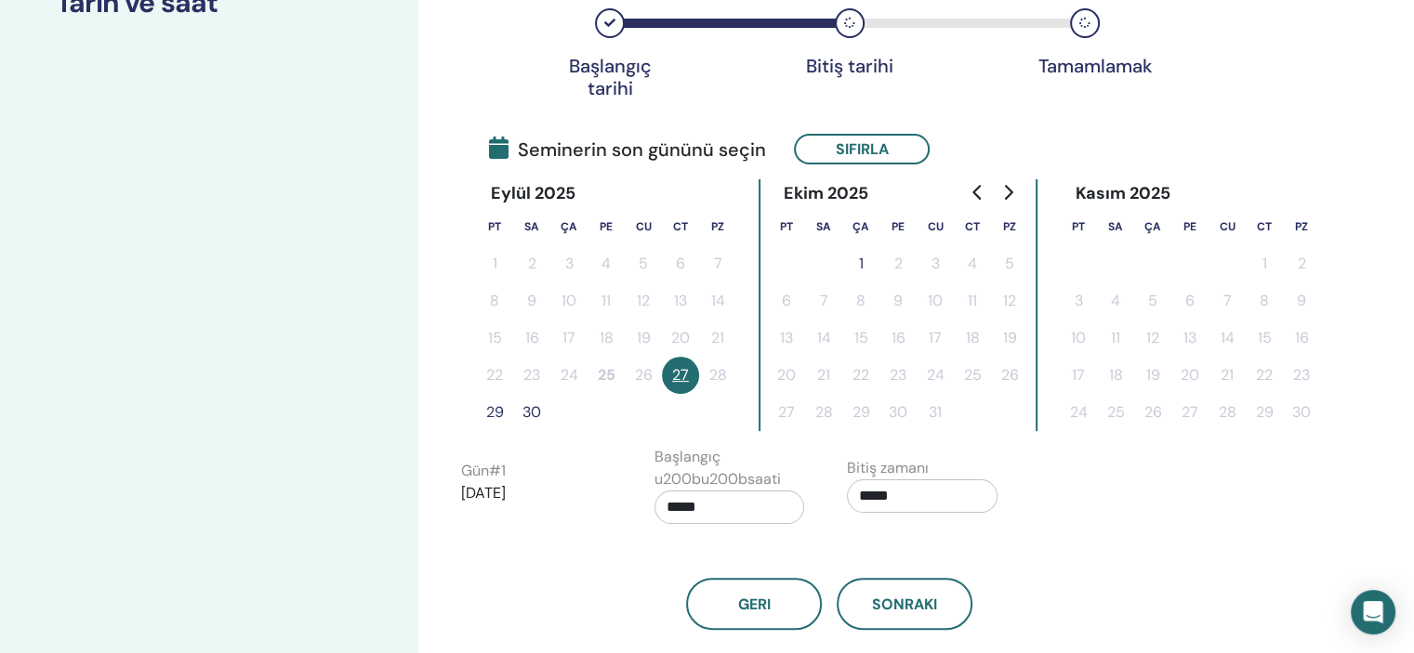
click at [867, 256] on button "1" at bounding box center [860, 263] width 37 height 37
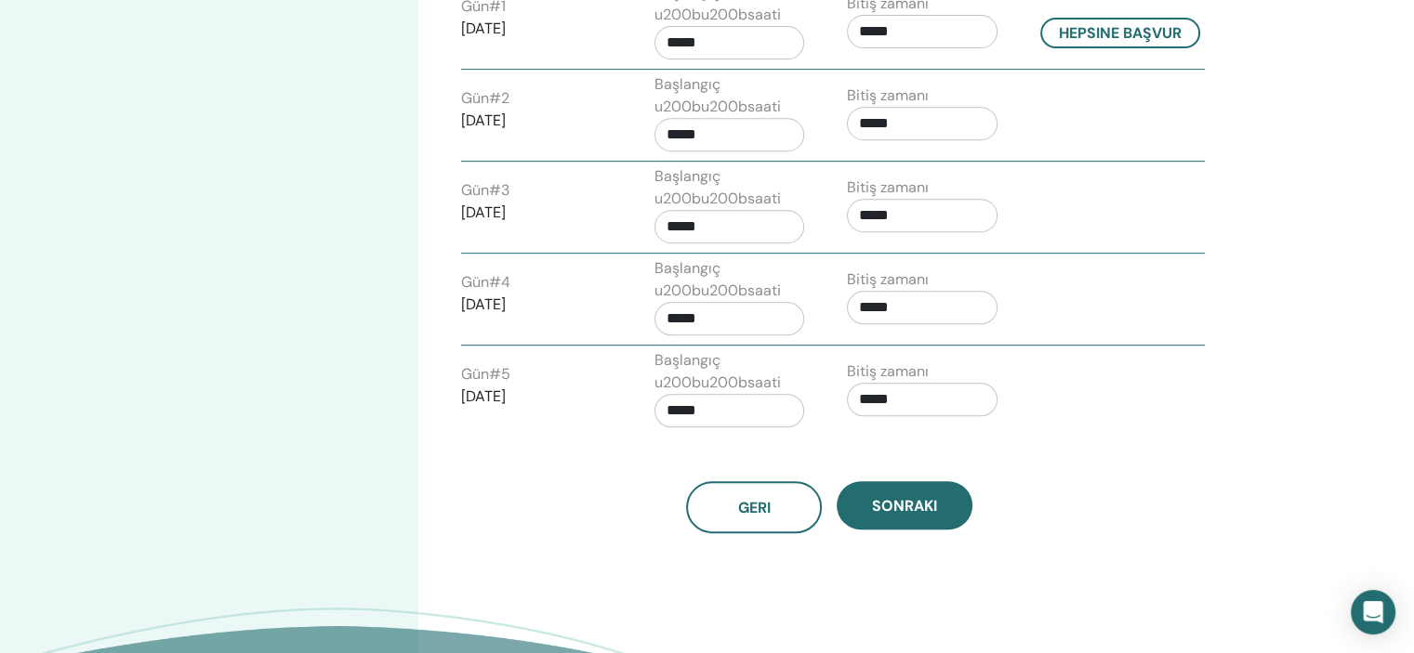
scroll to position [887, 0]
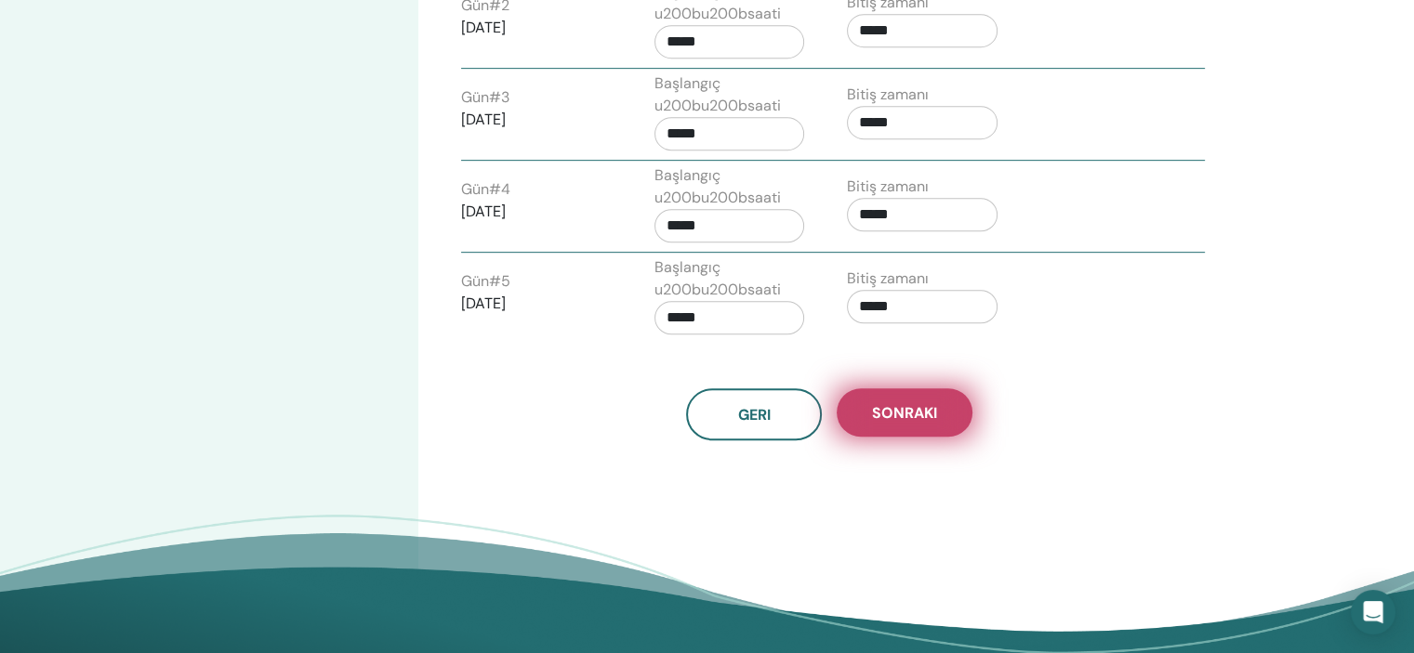
click at [912, 409] on span "Sonraki" at bounding box center [904, 413] width 65 height 20
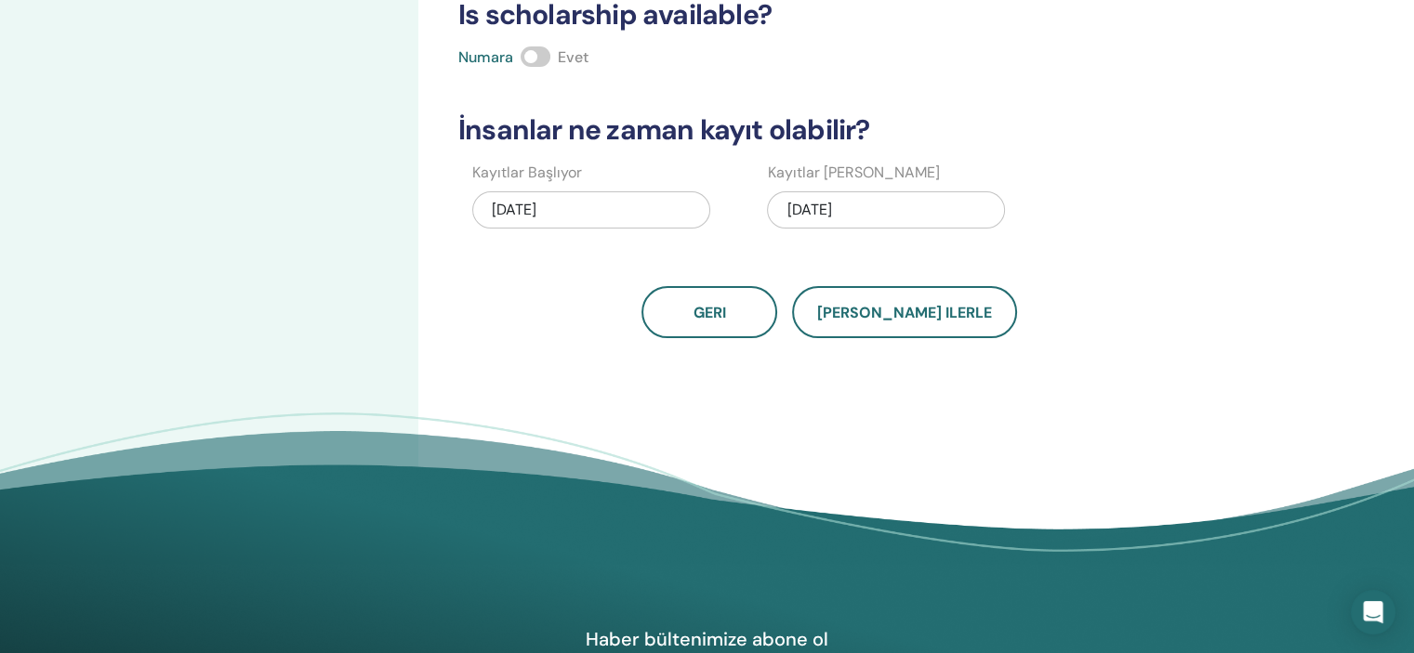
scroll to position [415, 0]
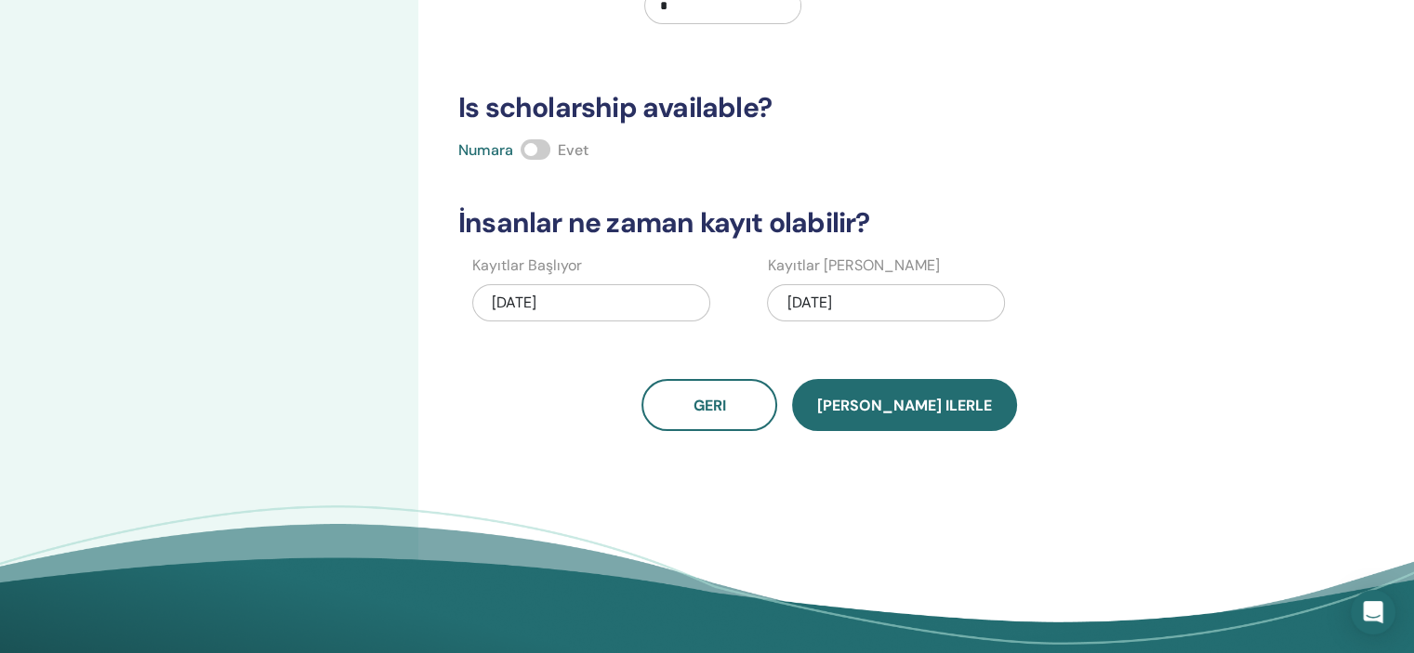
click at [918, 412] on span "Kaydet ilerle" at bounding box center [904, 406] width 175 height 20
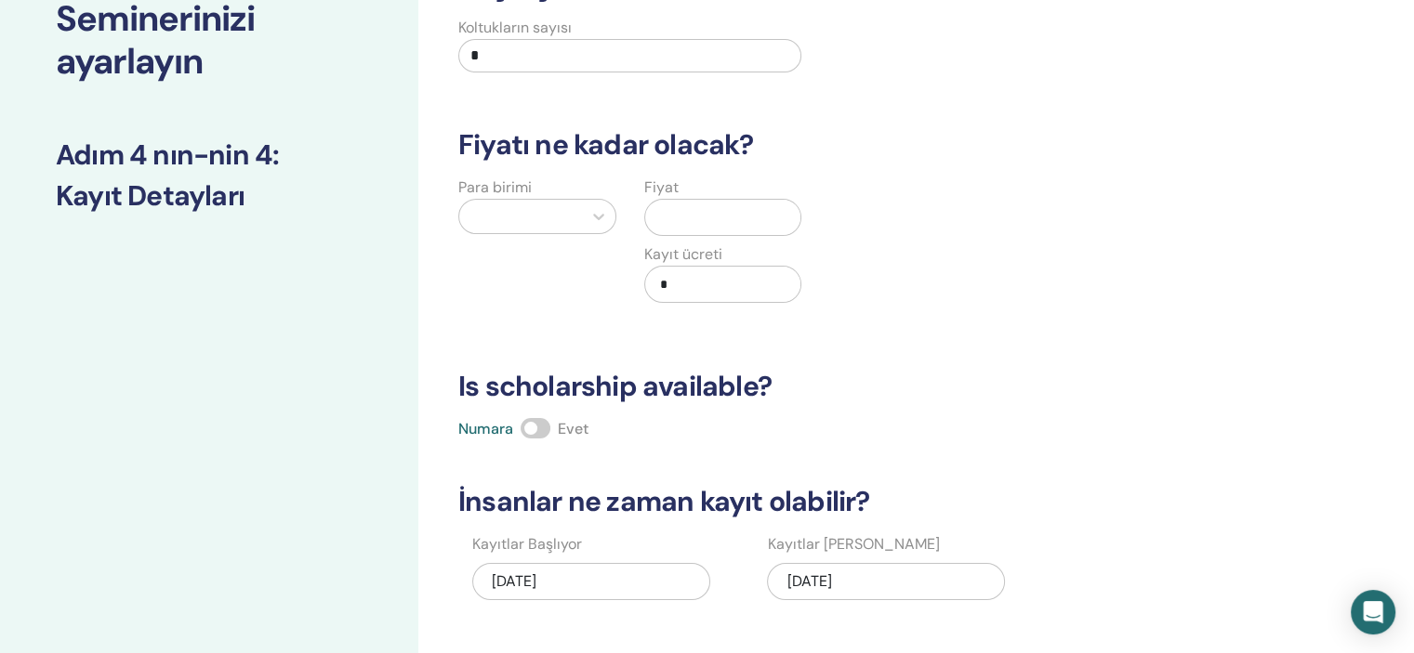
scroll to position [0, 0]
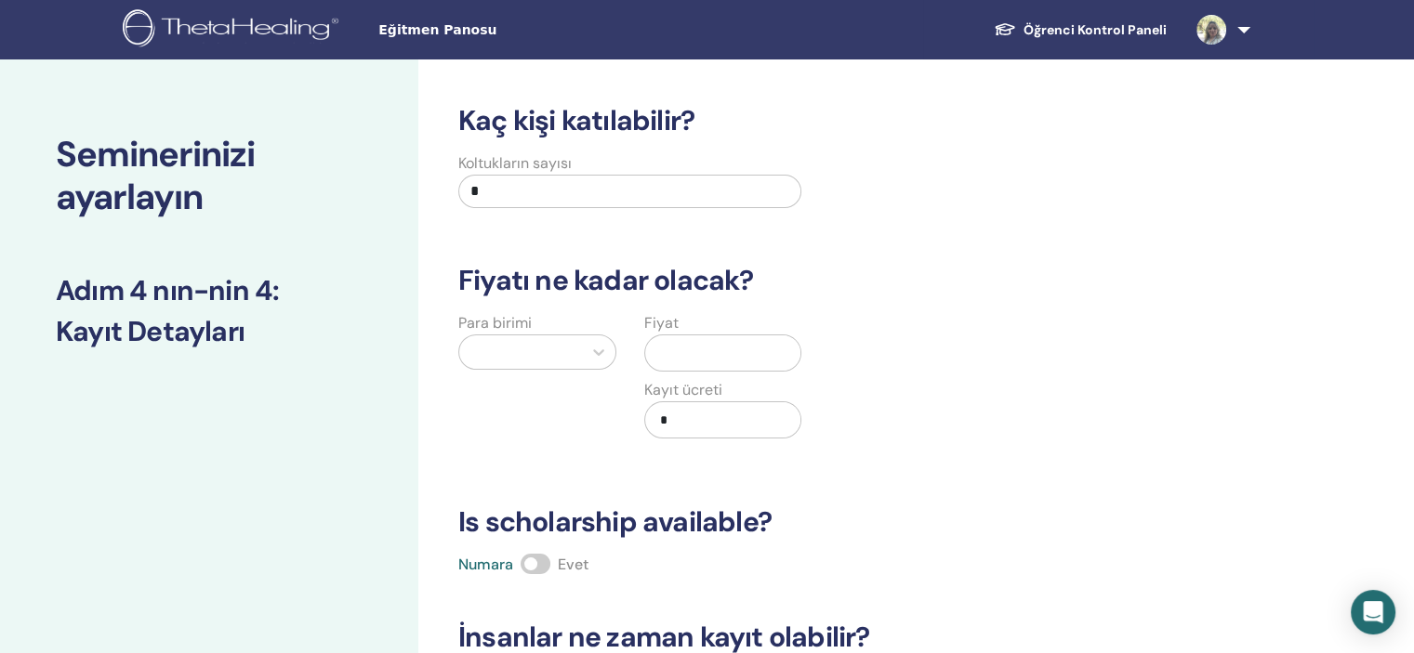
click at [581, 191] on input "*" at bounding box center [629, 191] width 343 height 33
type input "**"
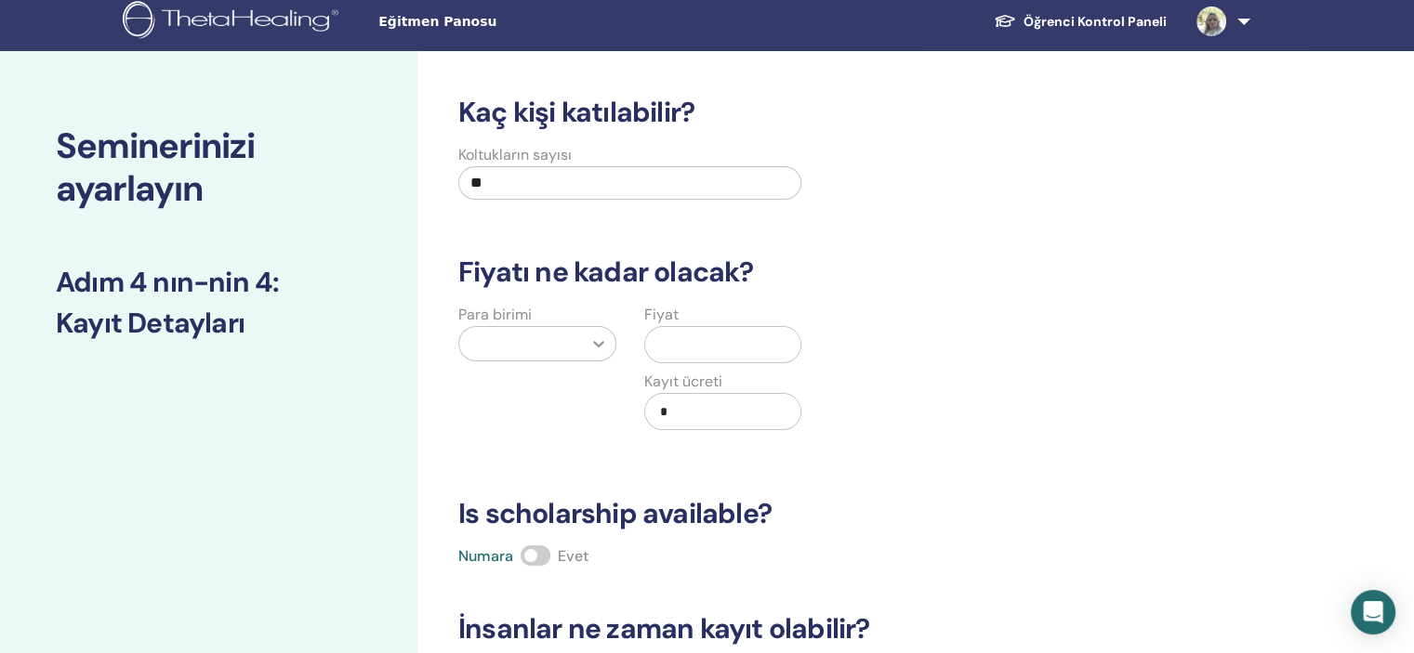
click at [596, 350] on icon at bounding box center [598, 344] width 19 height 19
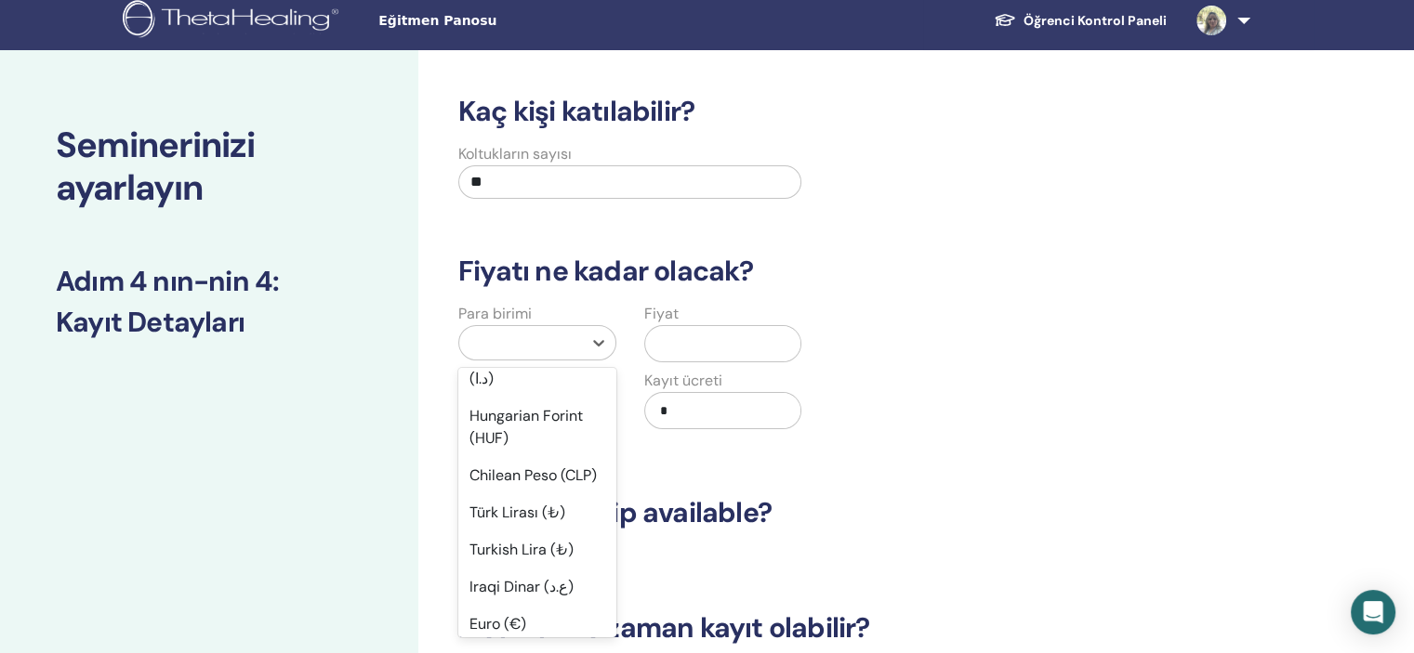
scroll to position [1394, 0]
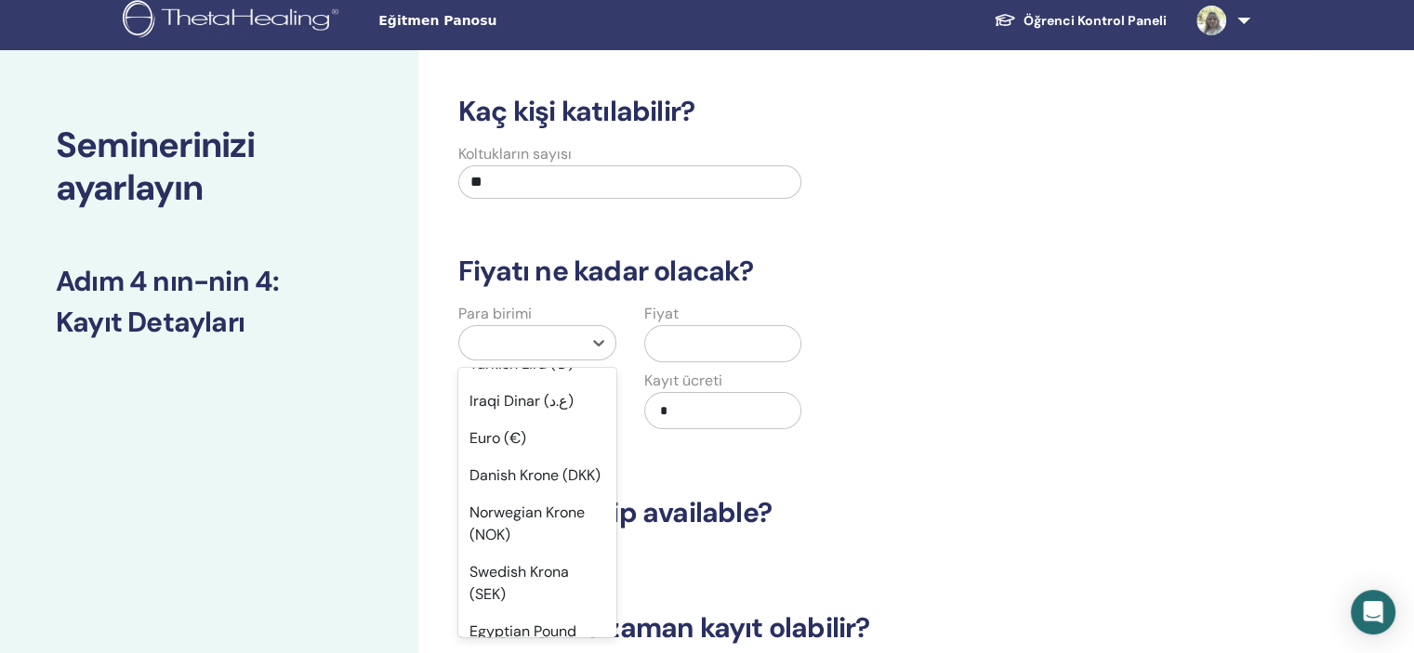
click at [528, 346] on div "Türk Lirası (₺)" at bounding box center [537, 327] width 158 height 37
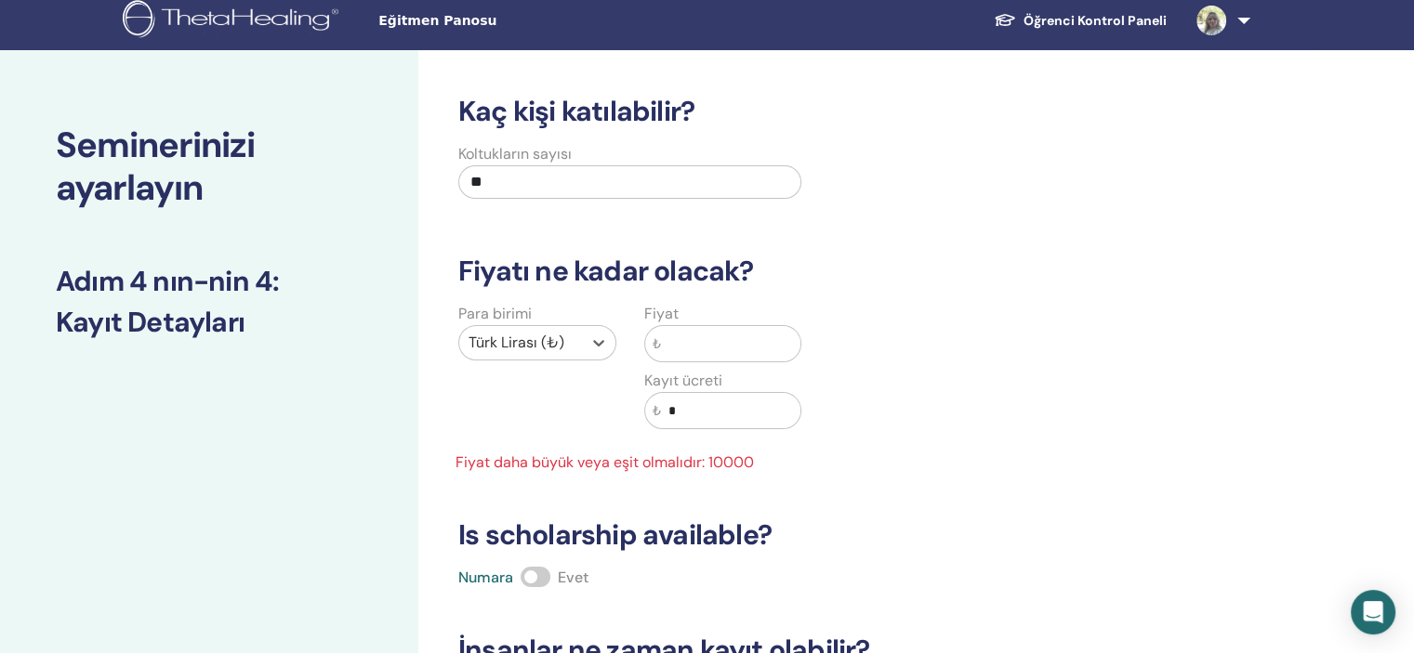
click at [687, 357] on input "text" at bounding box center [731, 343] width 140 height 35
type input "*"
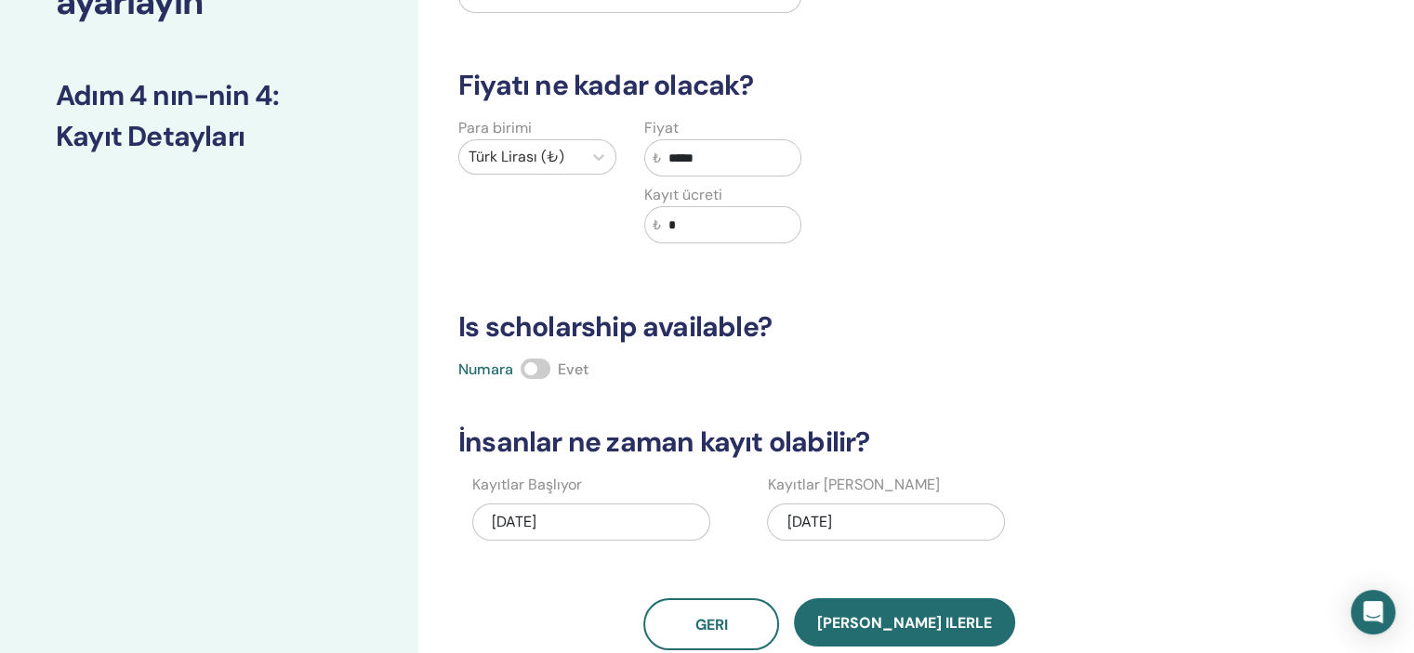
scroll to position [288, 0]
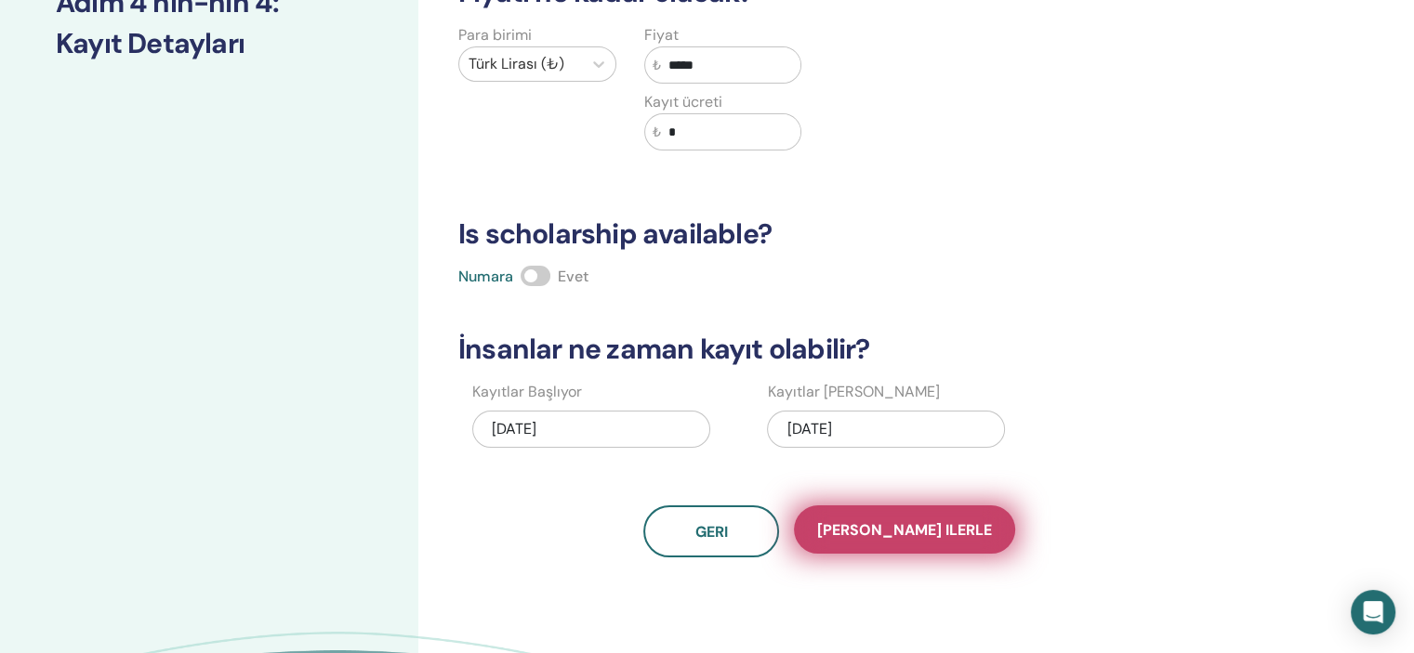
type input "*****"
click at [935, 524] on span "Kaydet ilerle" at bounding box center [904, 531] width 175 height 20
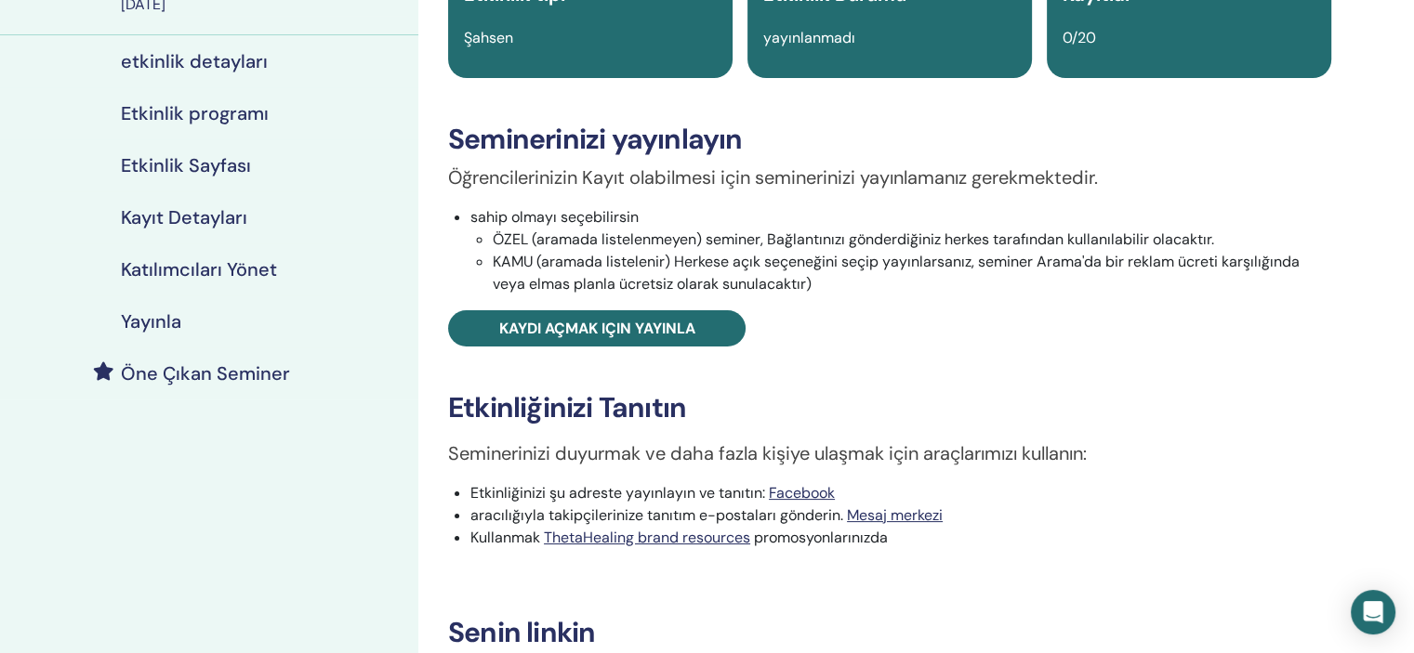
scroll to position [372, 0]
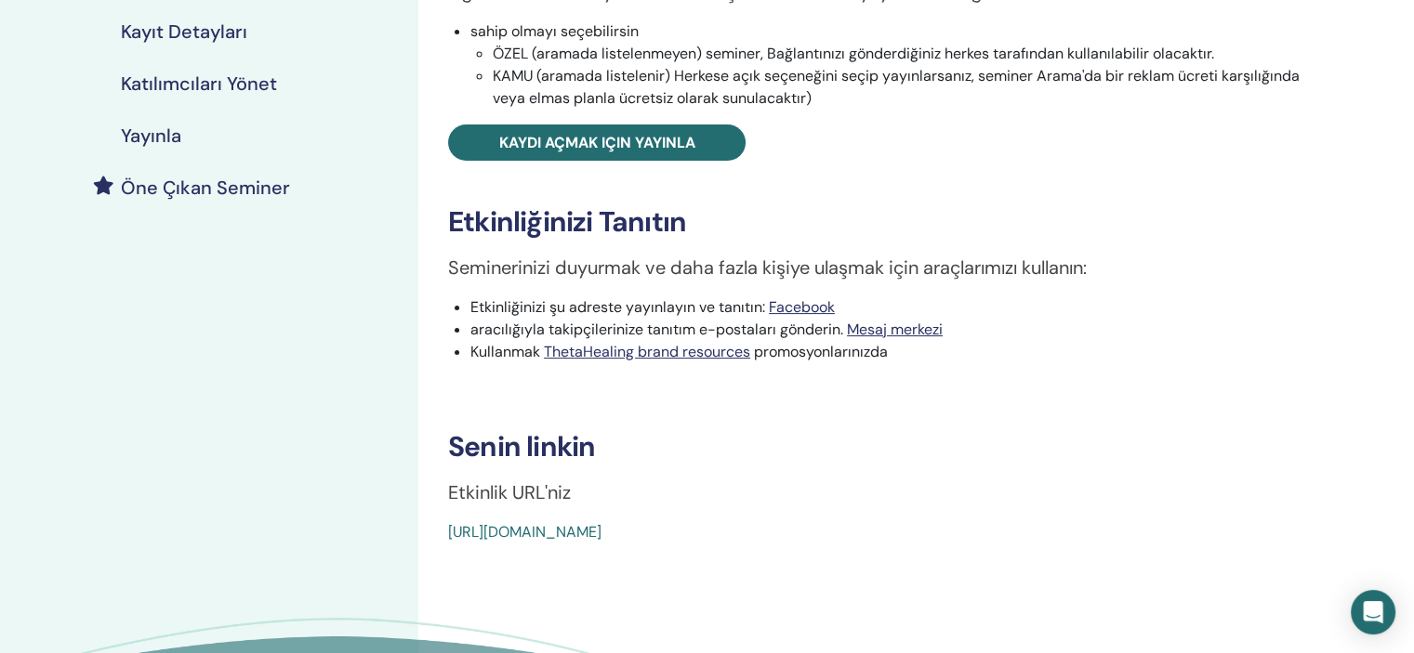
drag, startPoint x: 877, startPoint y: 539, endPoint x: 438, endPoint y: 550, distance: 438.9
click at [438, 550] on div "Basic DNA Etkinlik tipi Şahsen Etkinlik Durumu yayınlanmadı Kayıtlar 0/20 Semin…" at bounding box center [889, 246] width 943 height 1116
copy link "[URL][DOMAIN_NAME]"
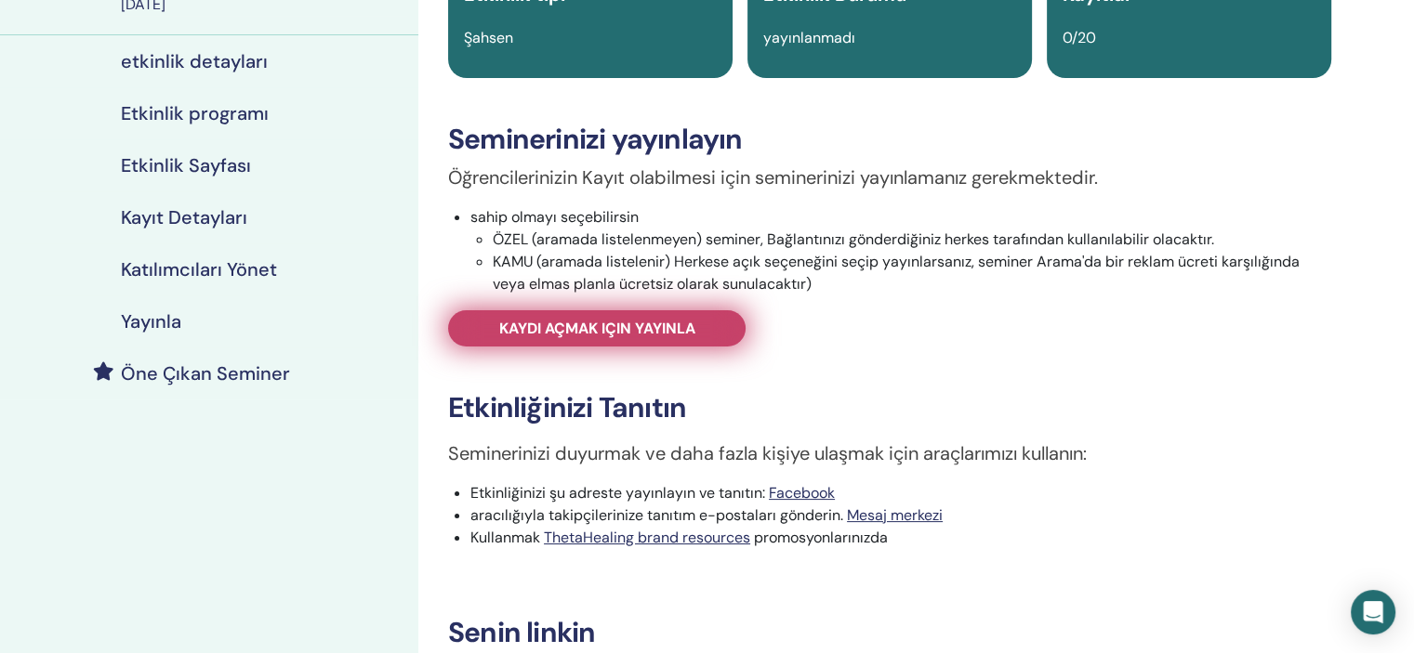
click at [646, 330] on span "Kaydı açmak için yayınla" at bounding box center [597, 329] width 196 height 20
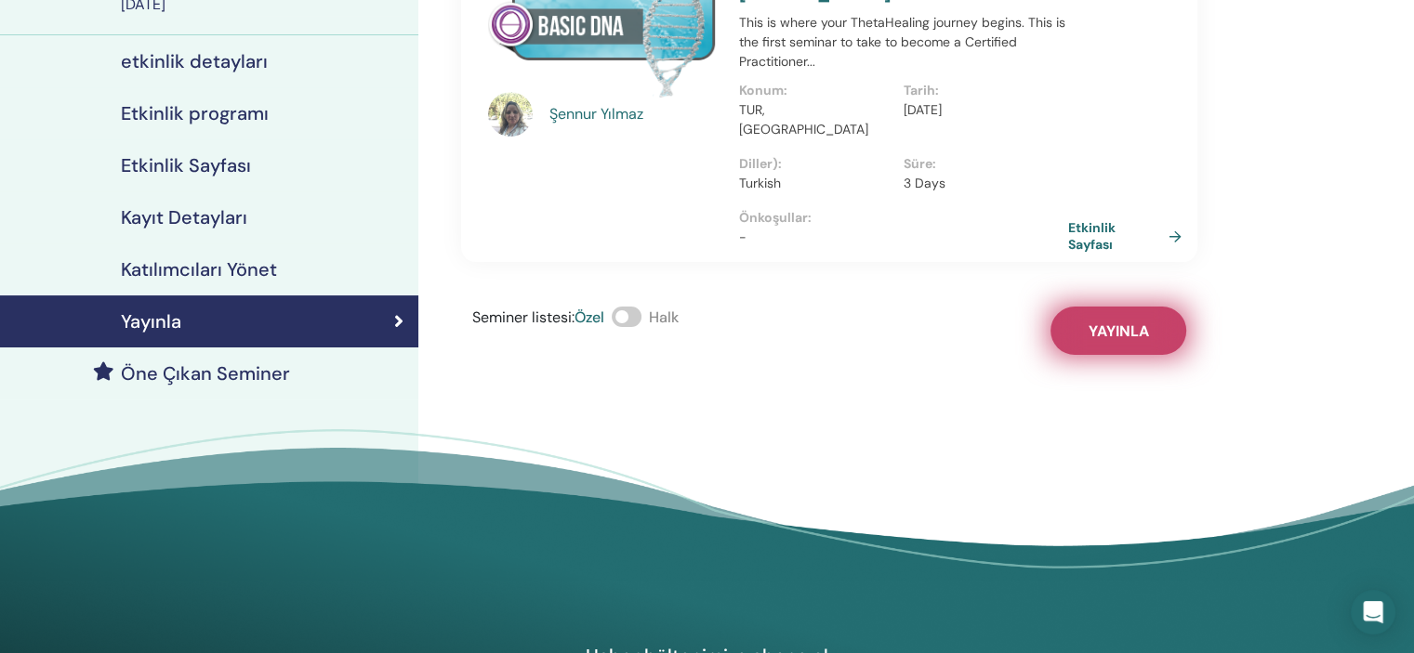
click at [1112, 322] on span "Yayınla" at bounding box center [1119, 332] width 60 height 20
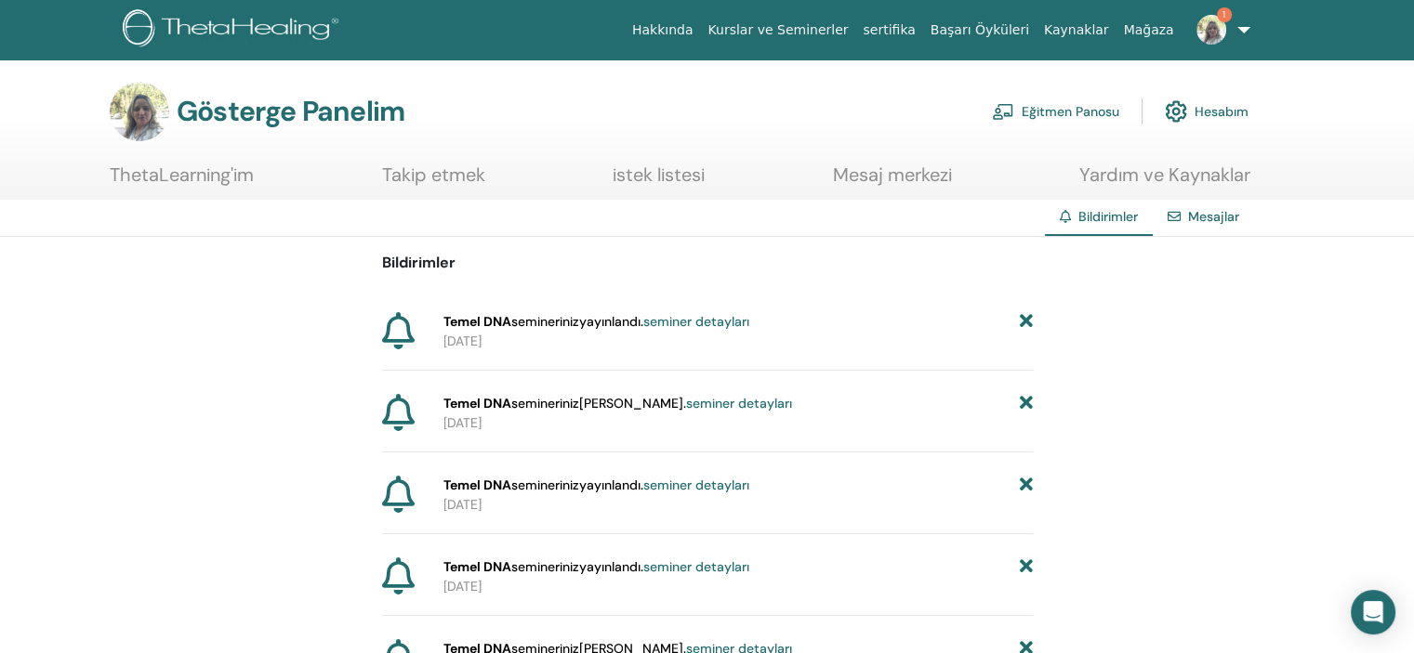
click at [749, 325] on font "seminer detayları" at bounding box center [696, 321] width 106 height 17
